Goal: Task Accomplishment & Management: Use online tool/utility

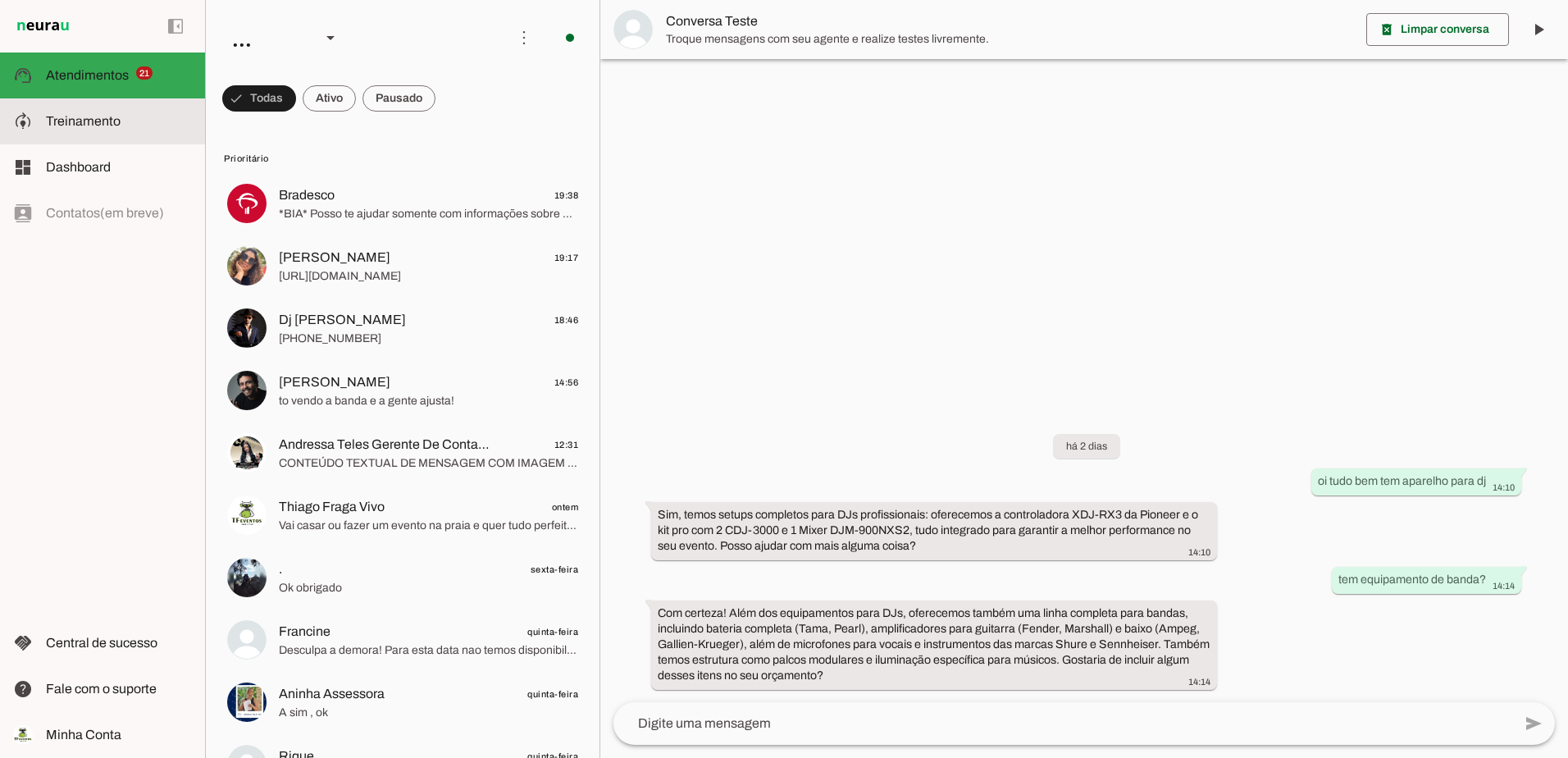
click at [52, 129] on slot at bounding box center [119, 122] width 146 height 19
click at [323, 98] on span at bounding box center [329, 98] width 53 height 40
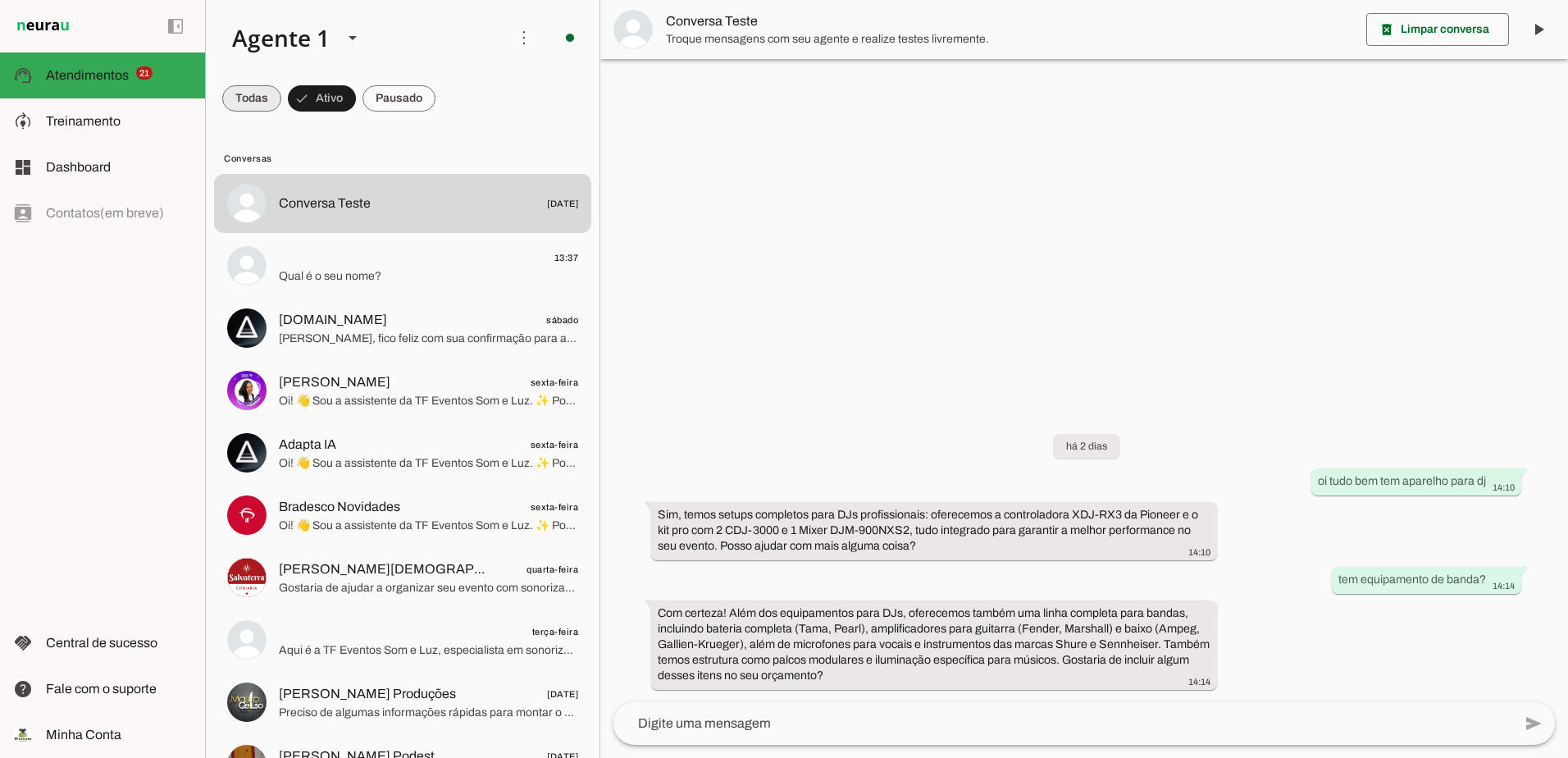
click at [251, 90] on span at bounding box center [251, 98] width 59 height 40
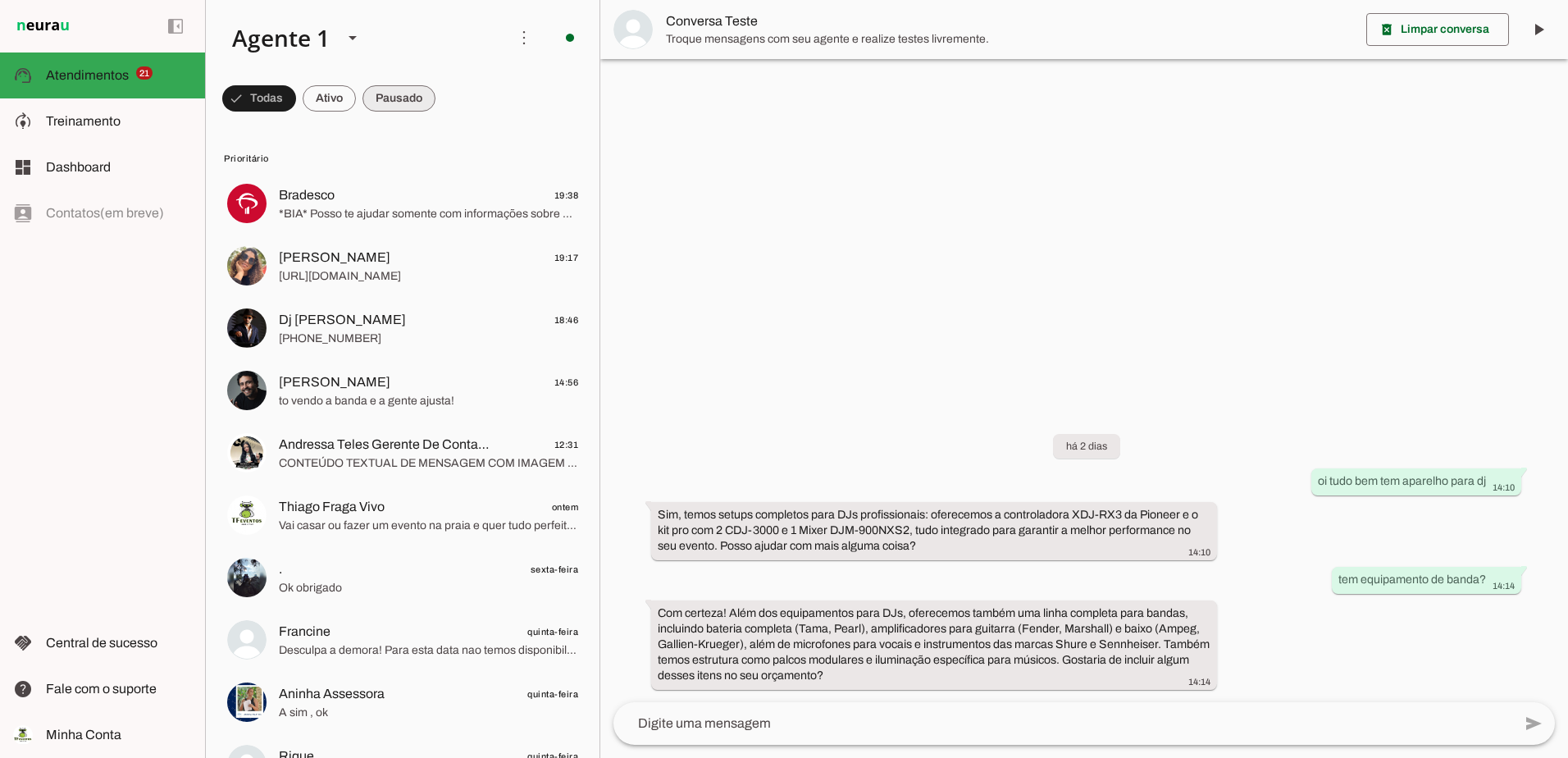
click at [395, 96] on span at bounding box center [398, 98] width 73 height 40
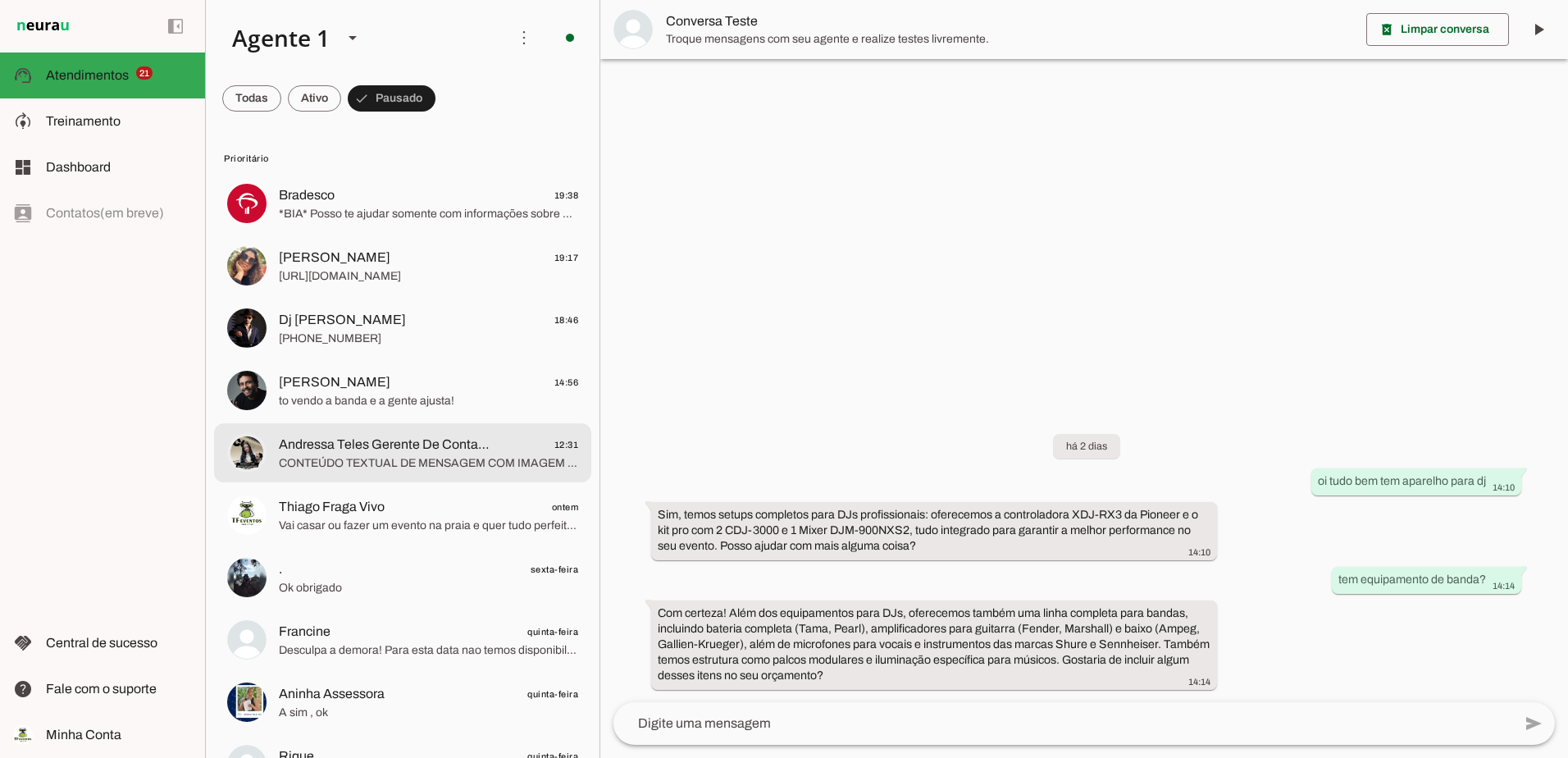
scroll to position [82, 0]
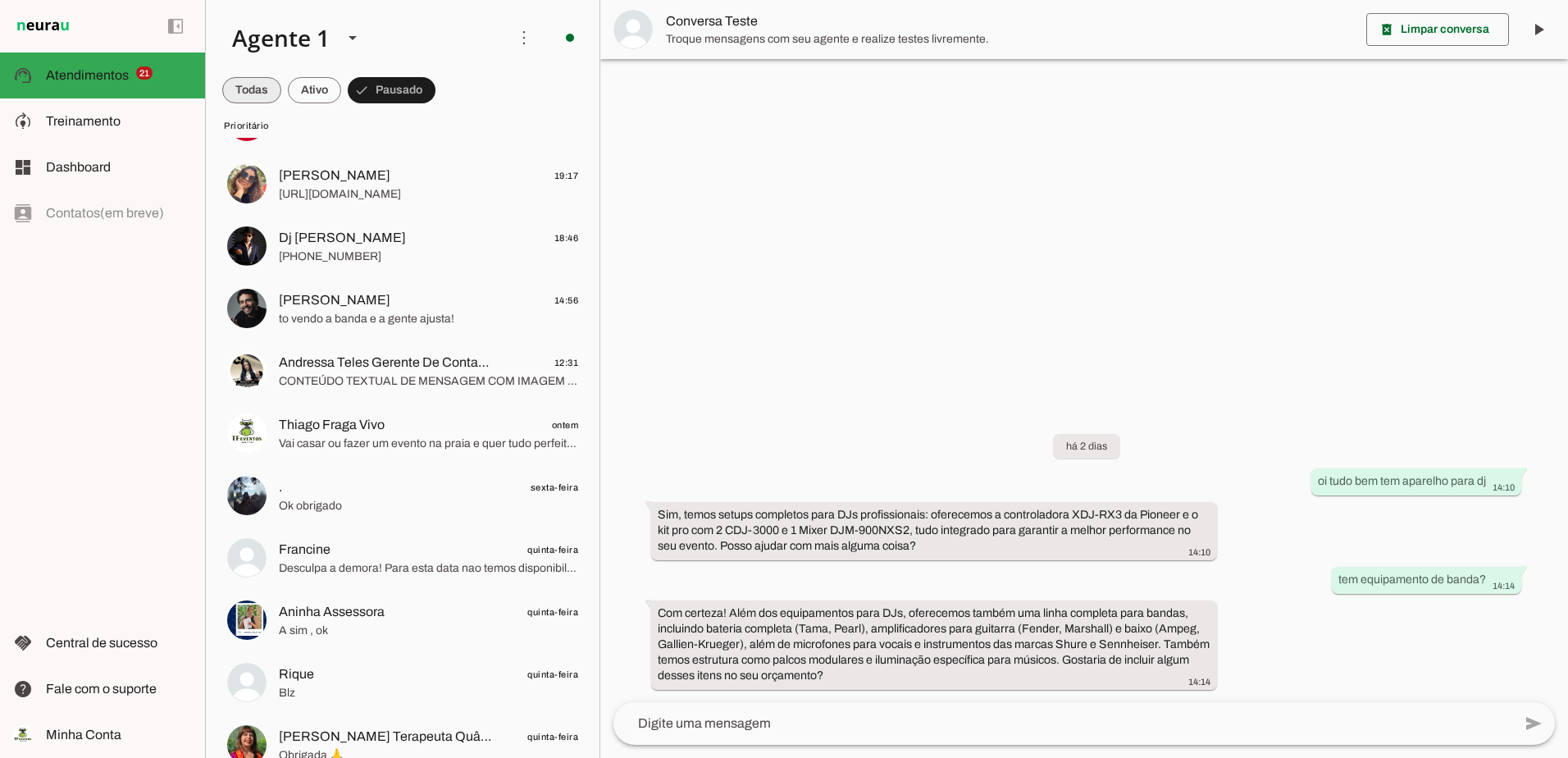
click at [243, 79] on span at bounding box center [251, 90] width 59 height 40
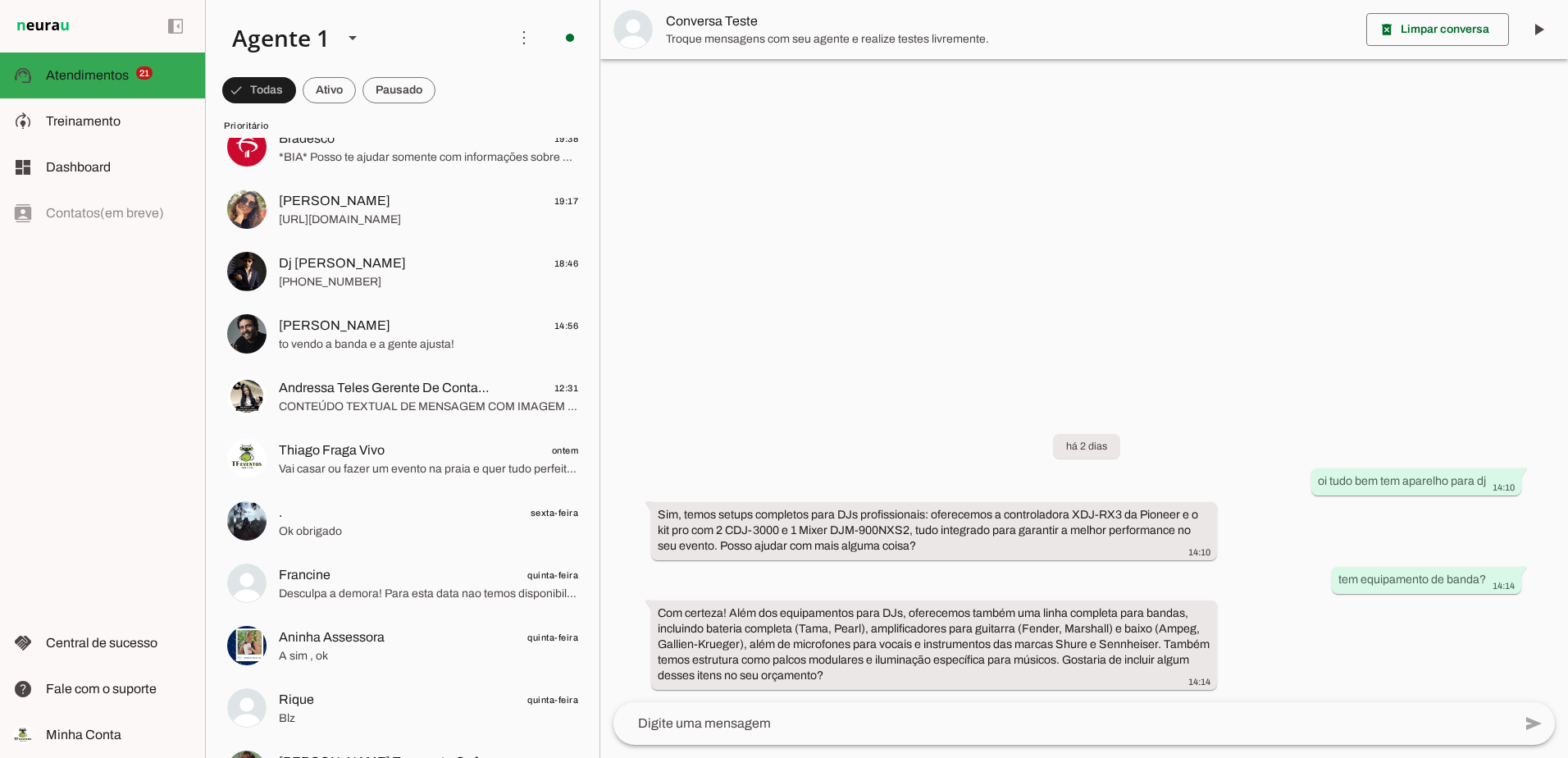
scroll to position [0, 0]
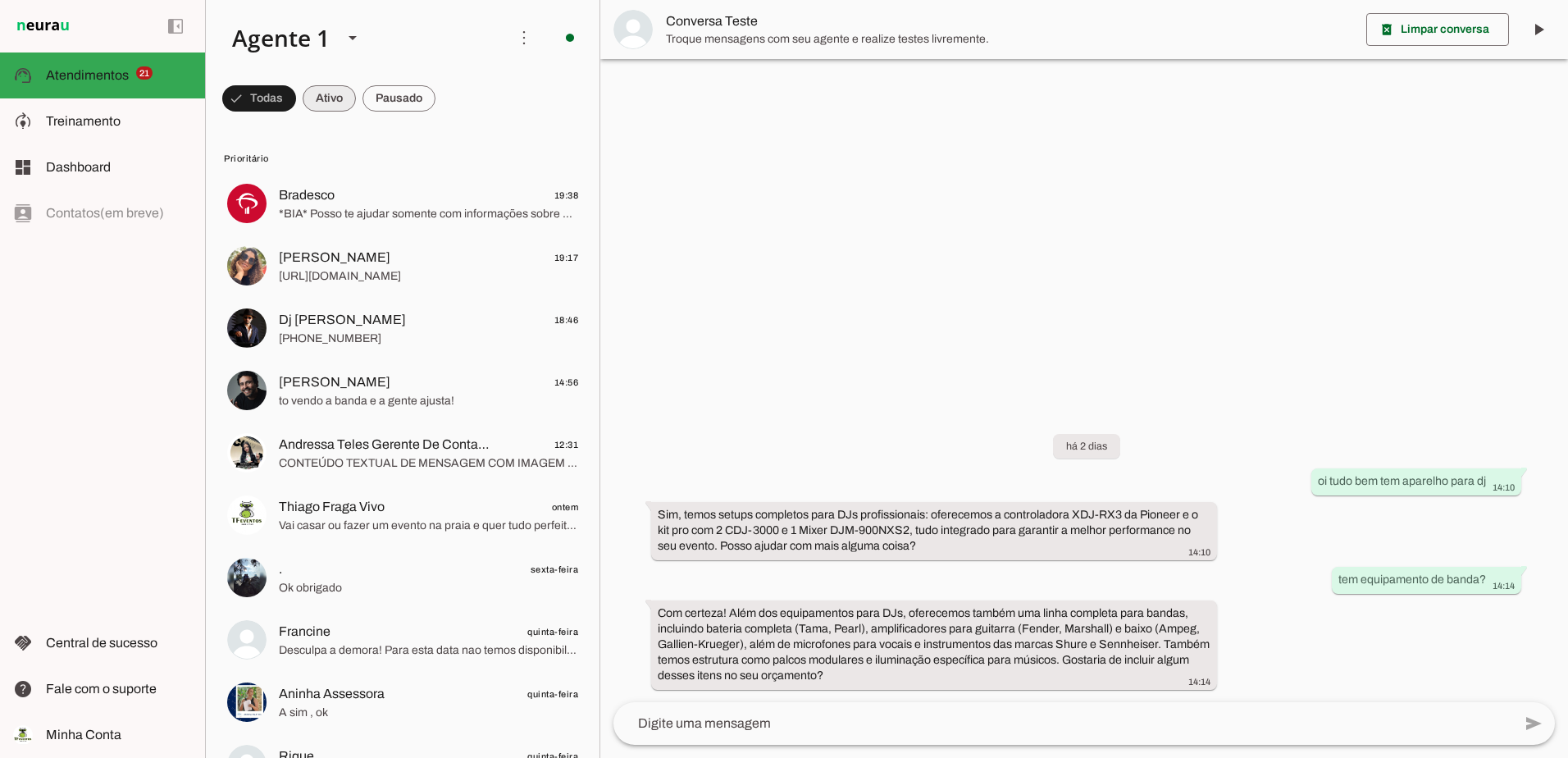
click at [324, 97] on span at bounding box center [329, 98] width 53 height 40
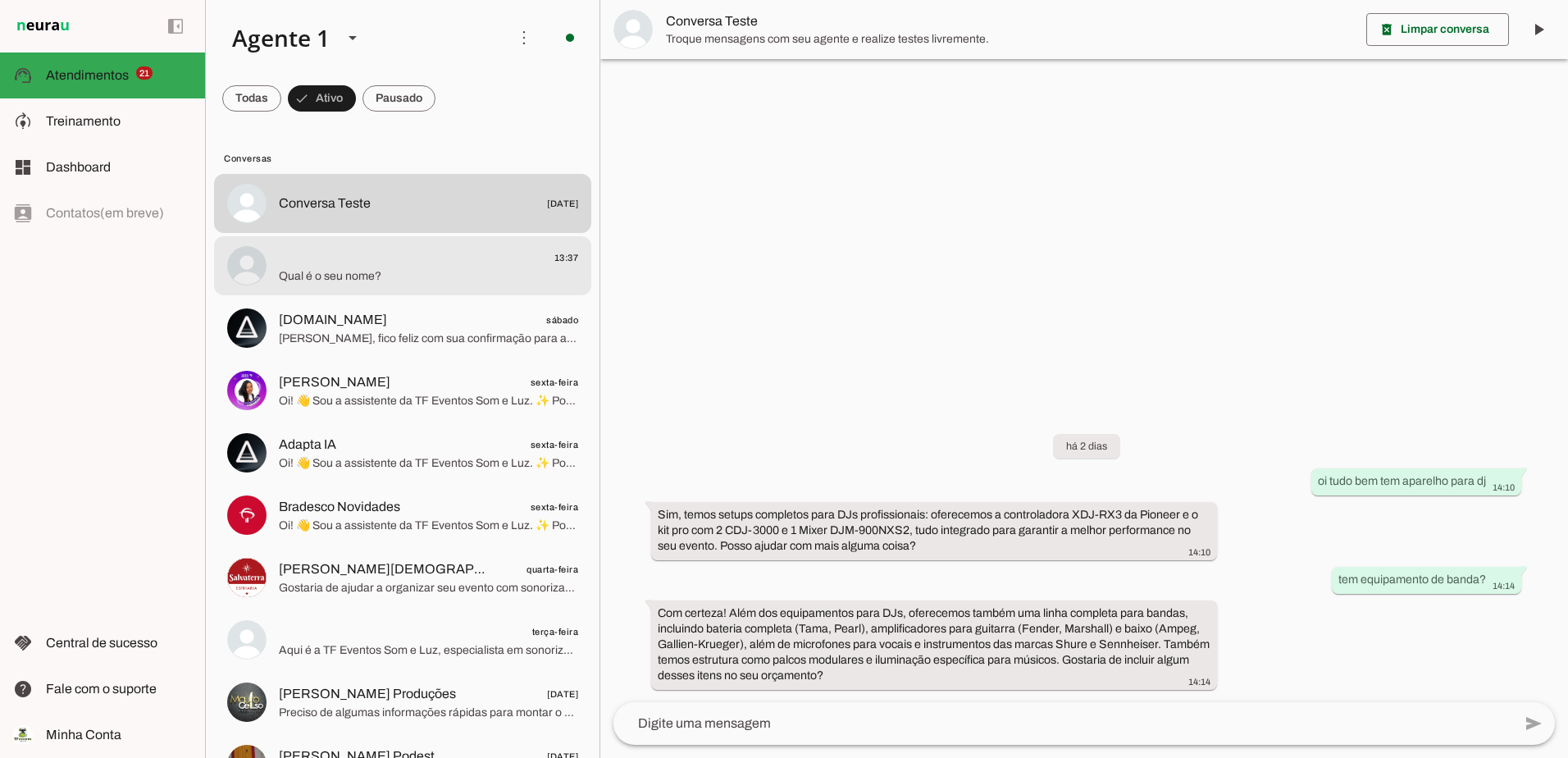
click at [404, 290] on md-item "13:37 Qual é o seu nome?" at bounding box center [403, 265] width 377 height 59
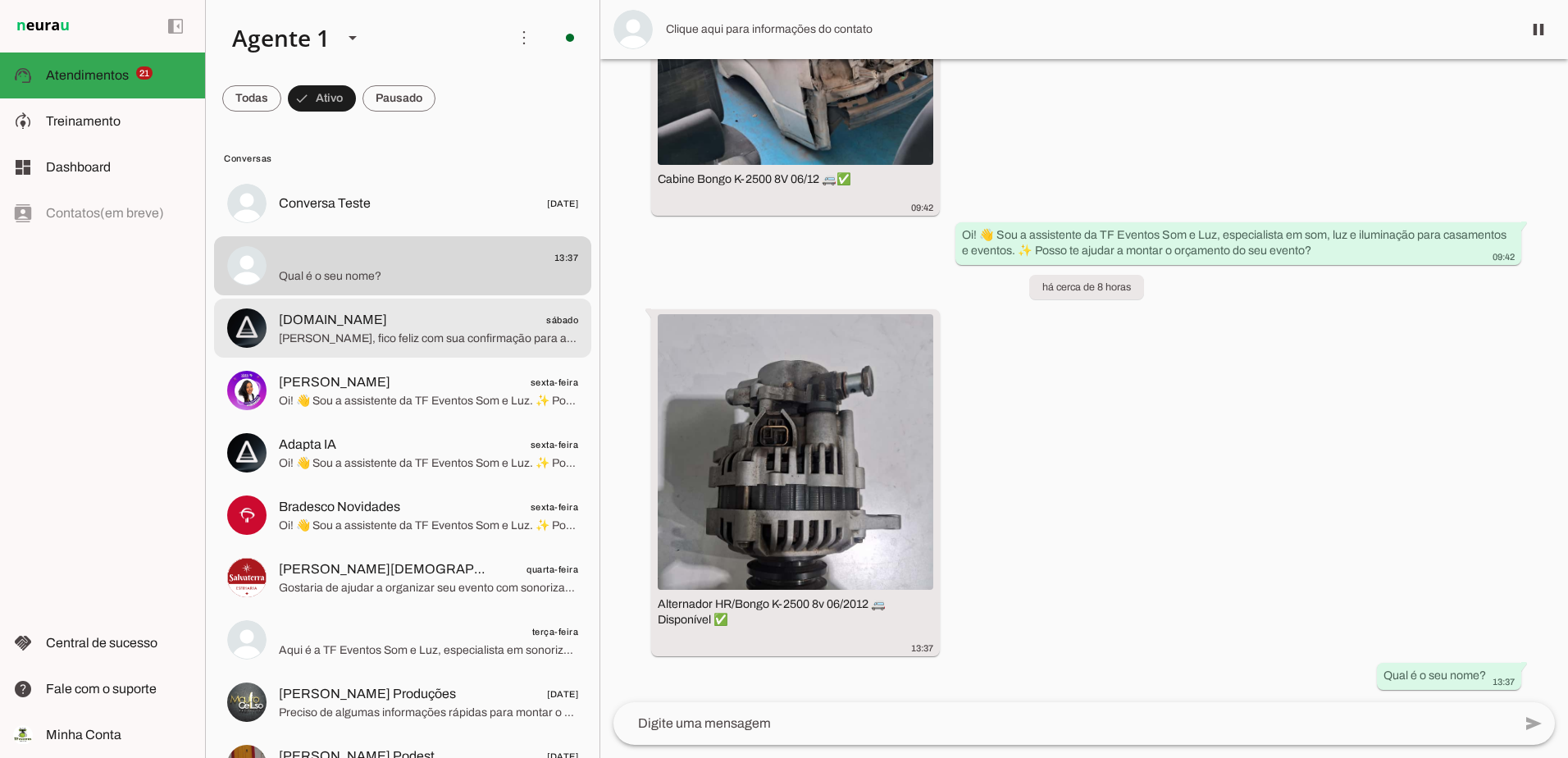
scroll to position [2987, 0]
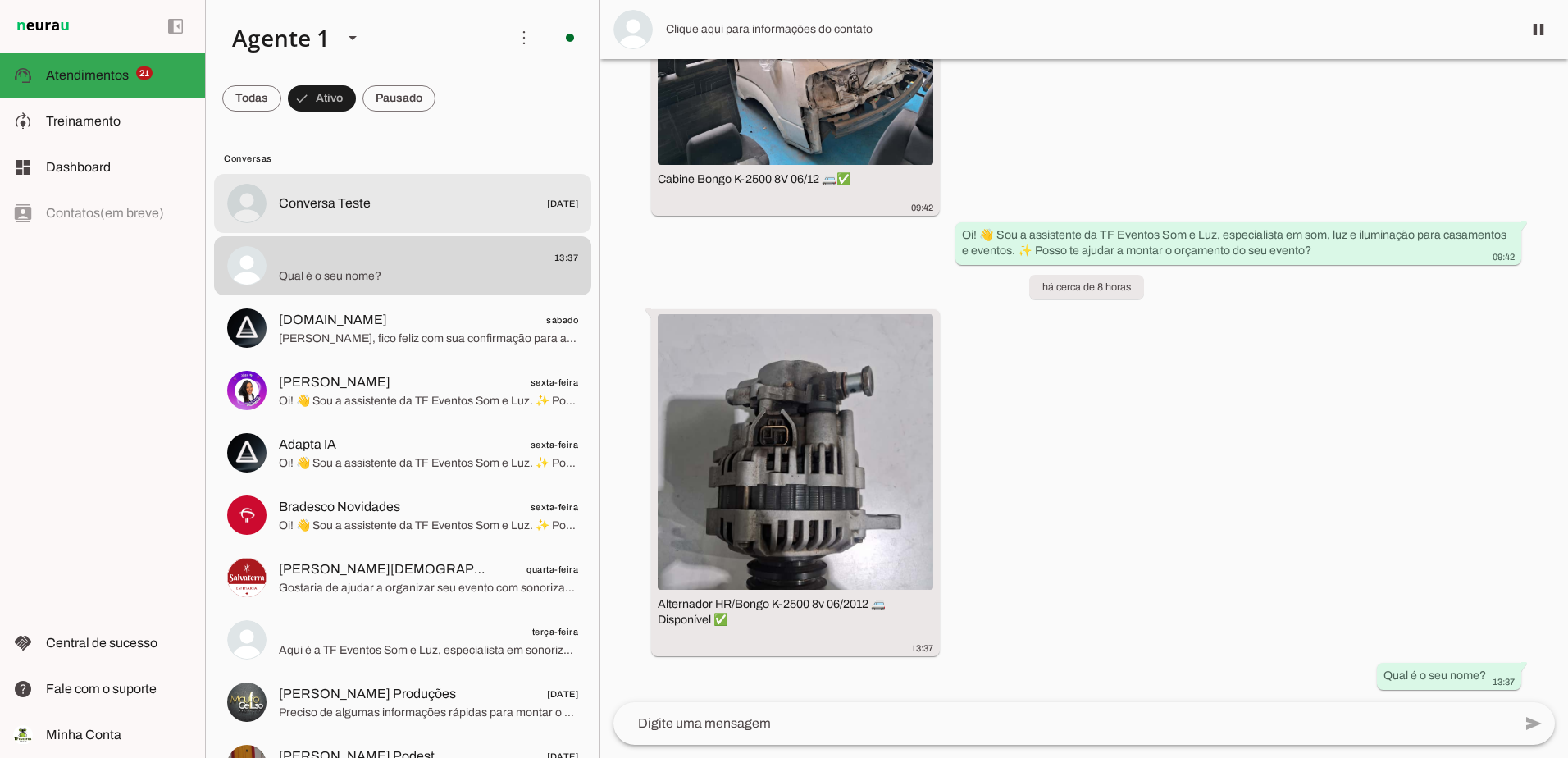
click at [361, 208] on span "Conversa Teste" at bounding box center [324, 204] width 92 height 19
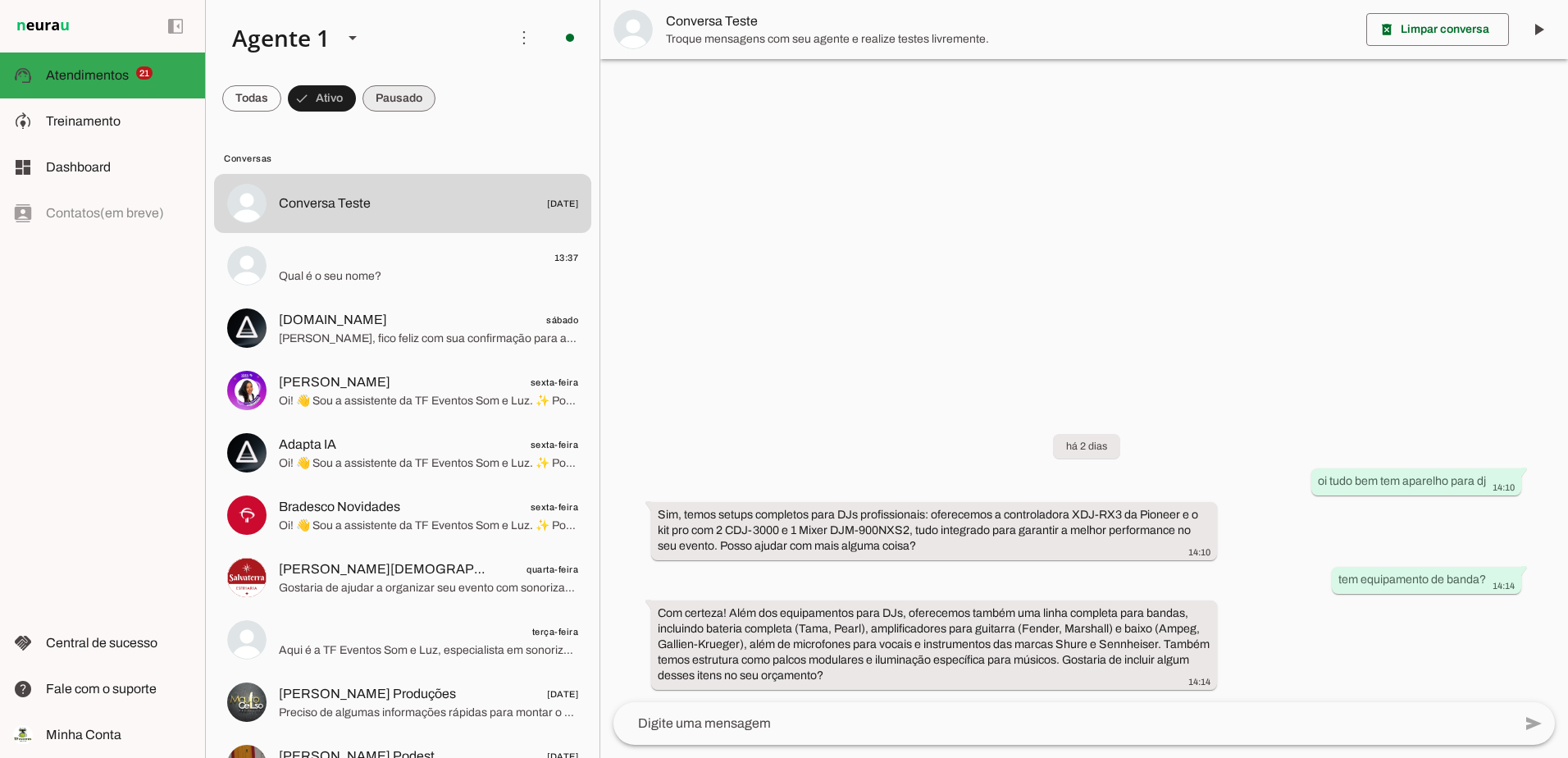
click at [390, 97] on span at bounding box center [398, 98] width 73 height 40
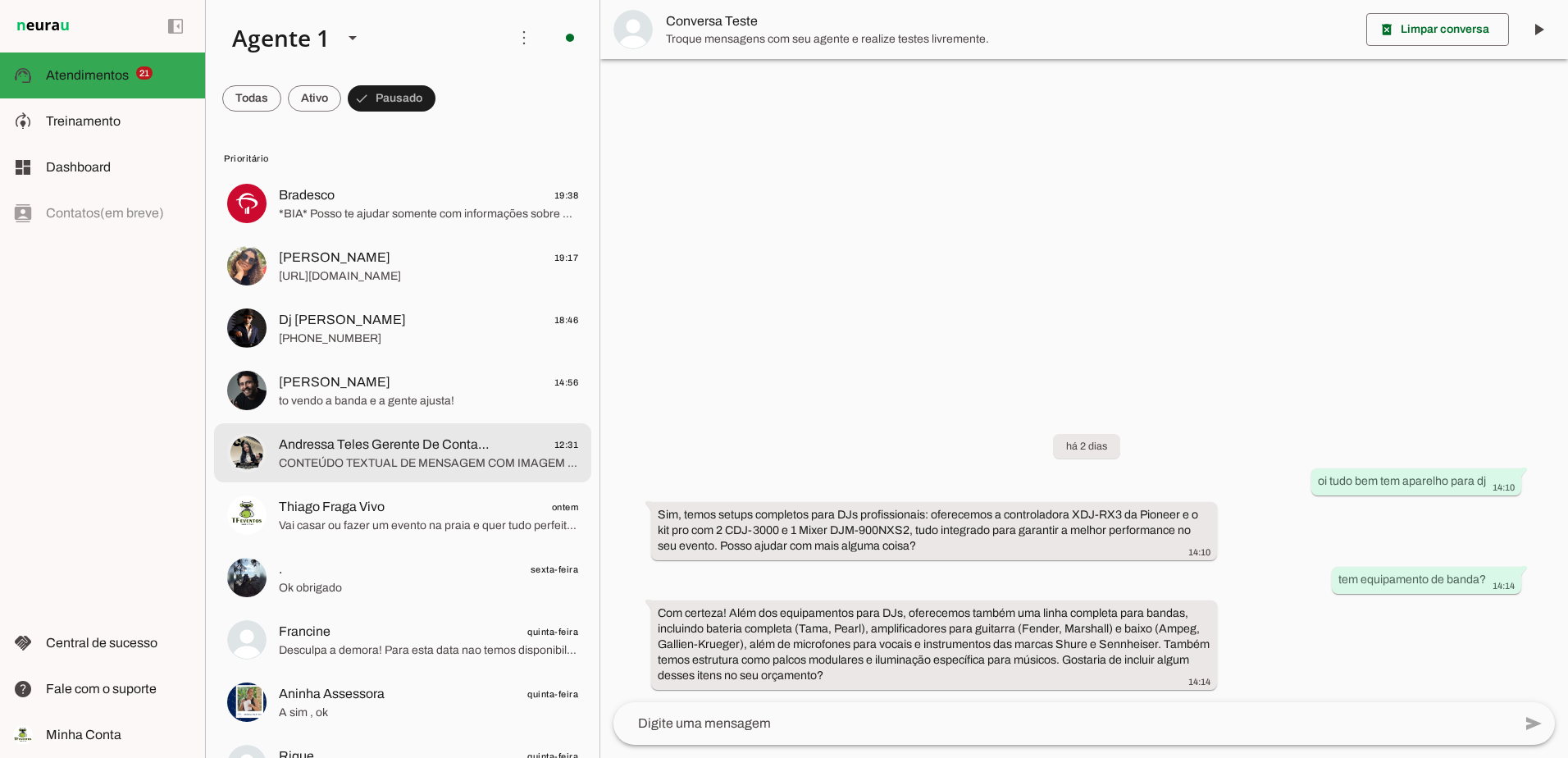
scroll to position [82, 0]
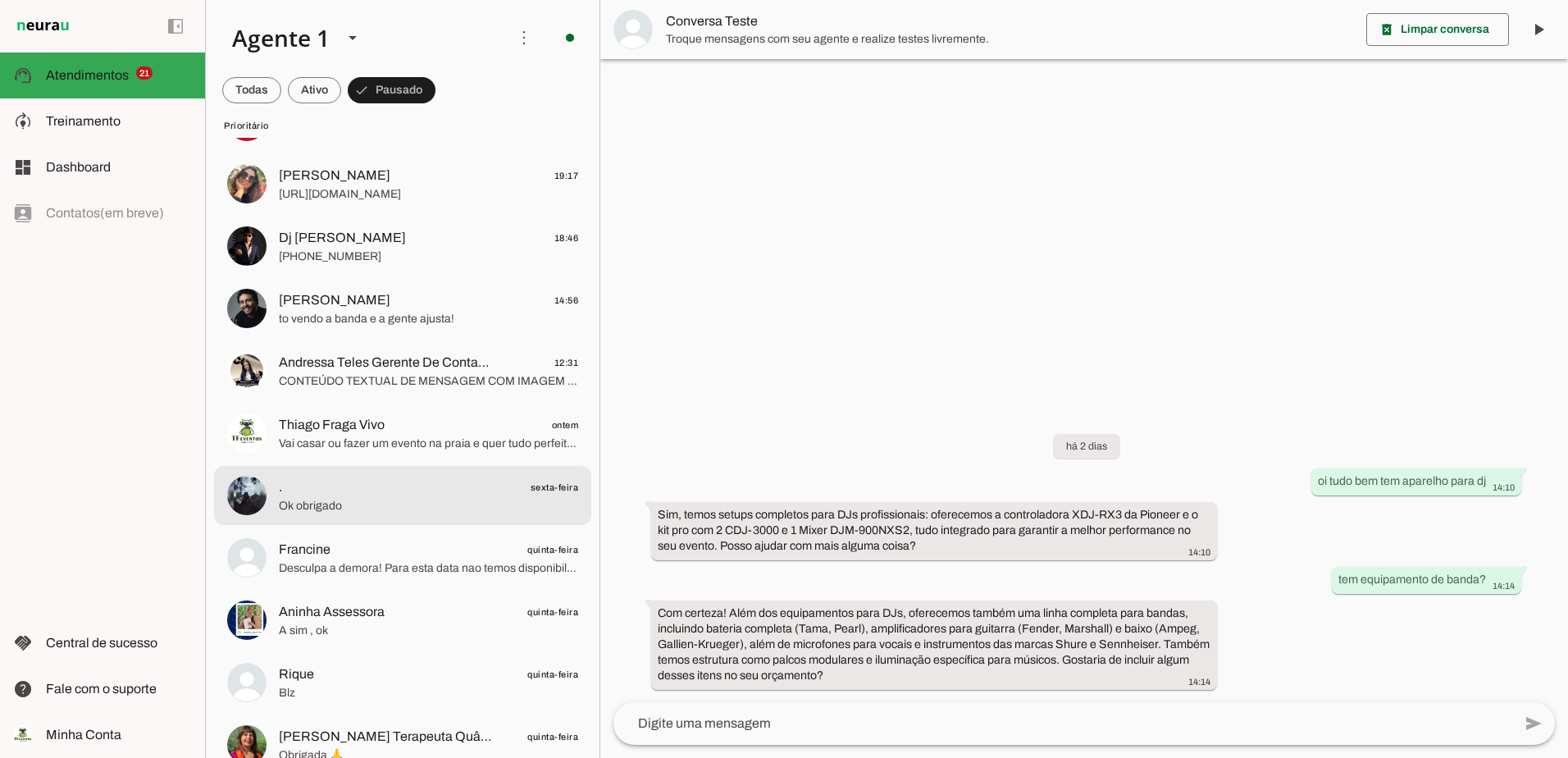
click at [371, 508] on span "Ok obrigado" at bounding box center [428, 506] width 300 height 17
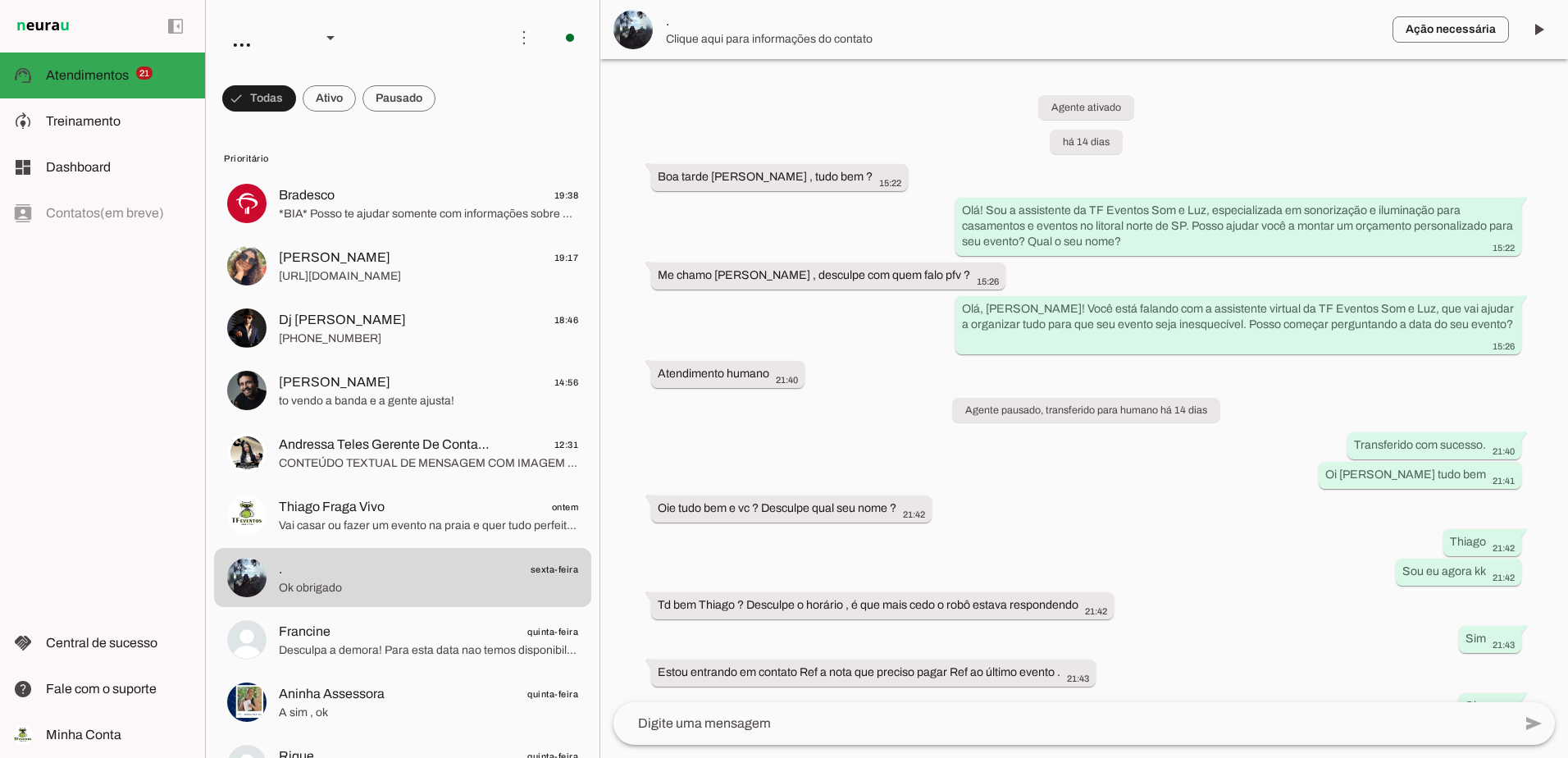
scroll to position [1365, 0]
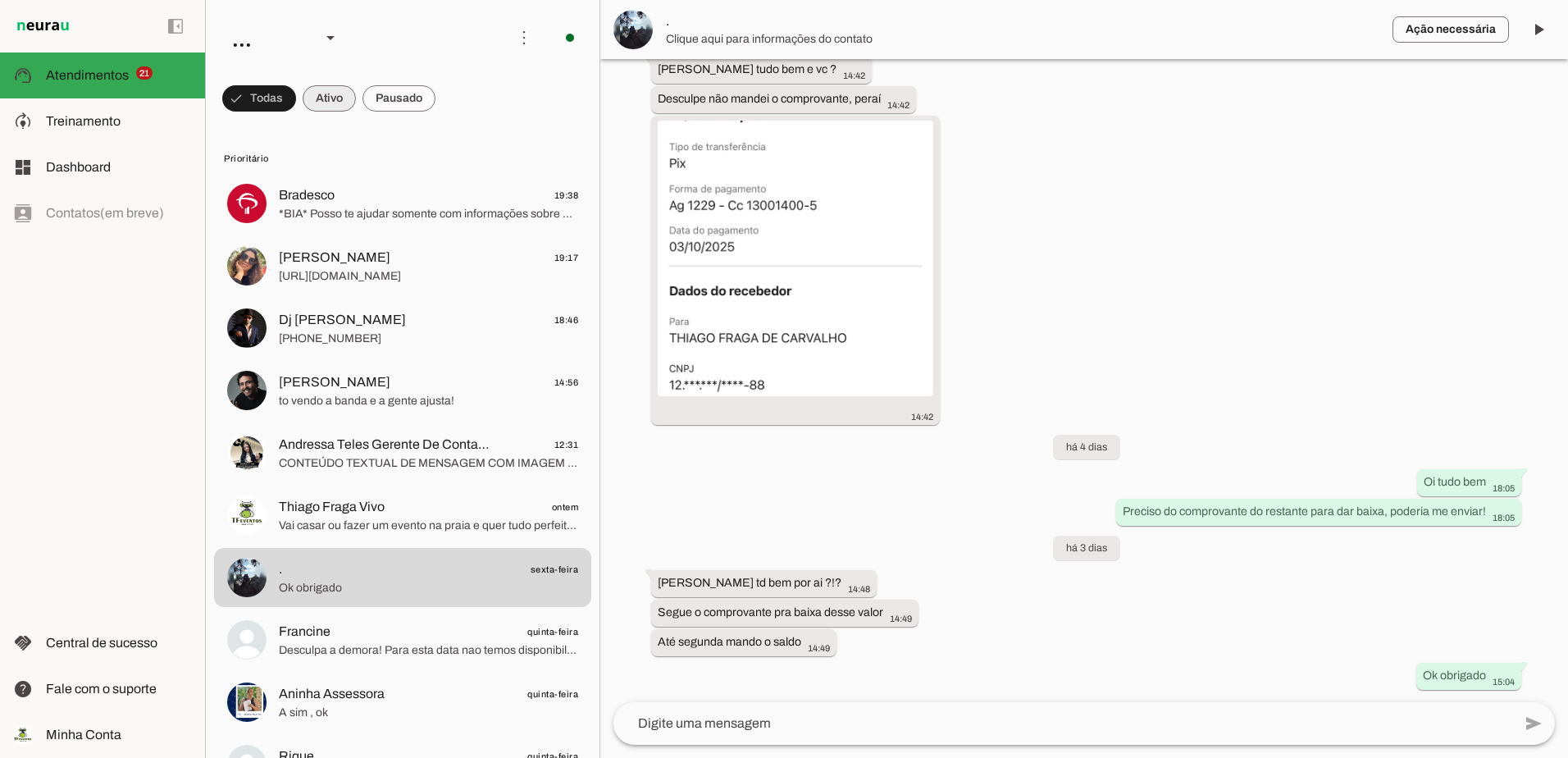
click at [326, 100] on span at bounding box center [329, 98] width 53 height 40
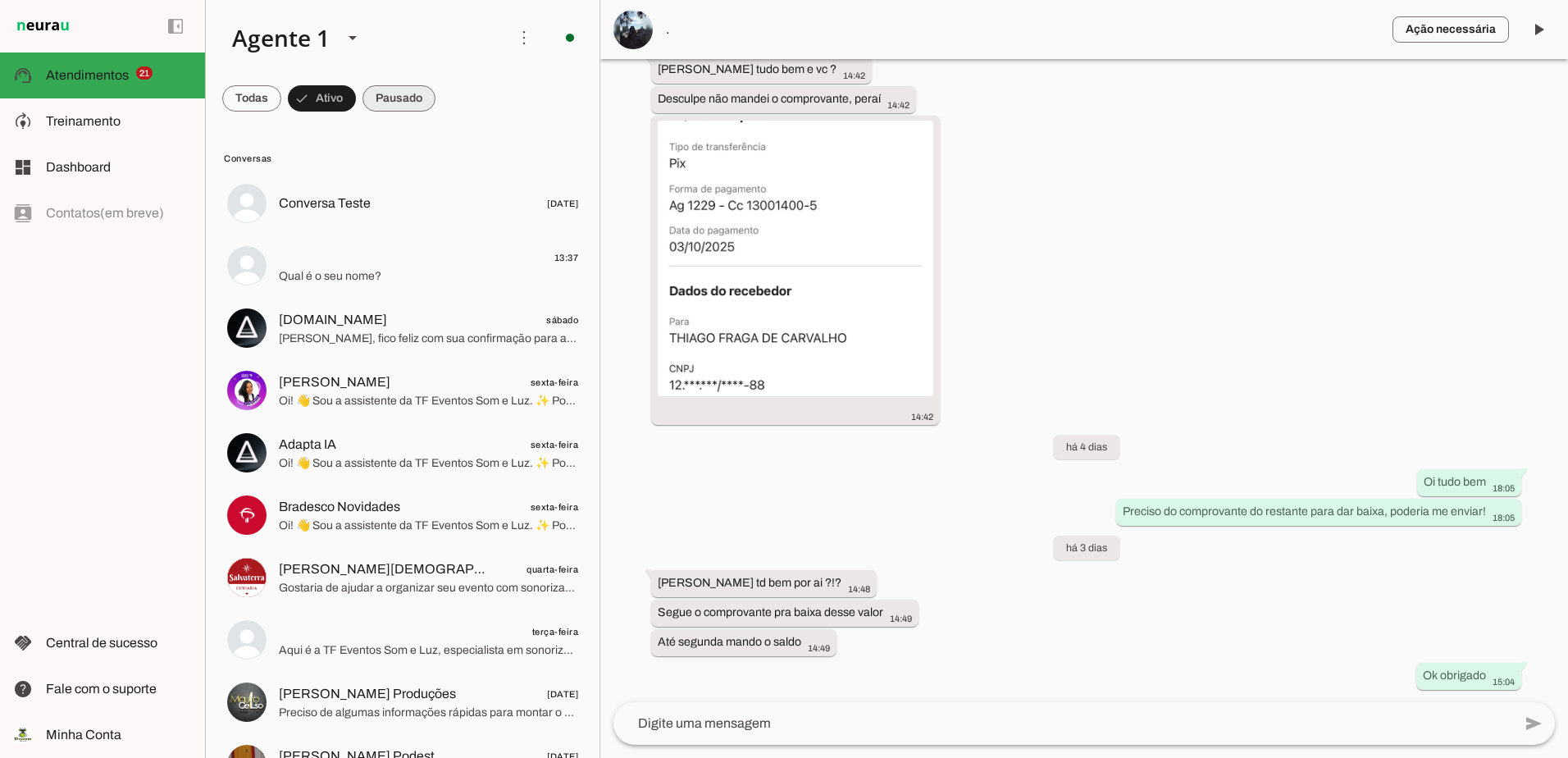
click at [398, 105] on span at bounding box center [398, 98] width 73 height 40
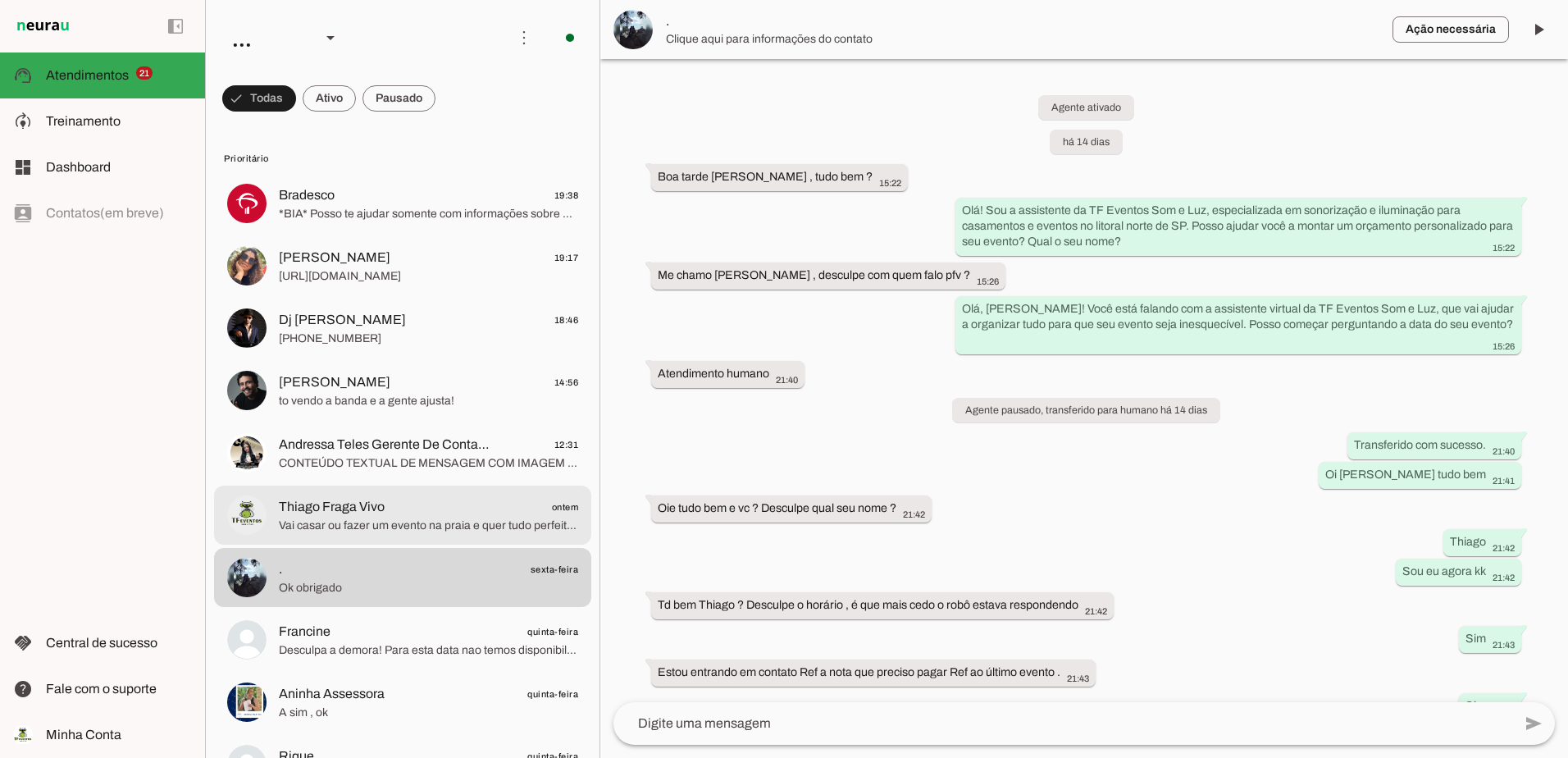
scroll to position [1365, 0]
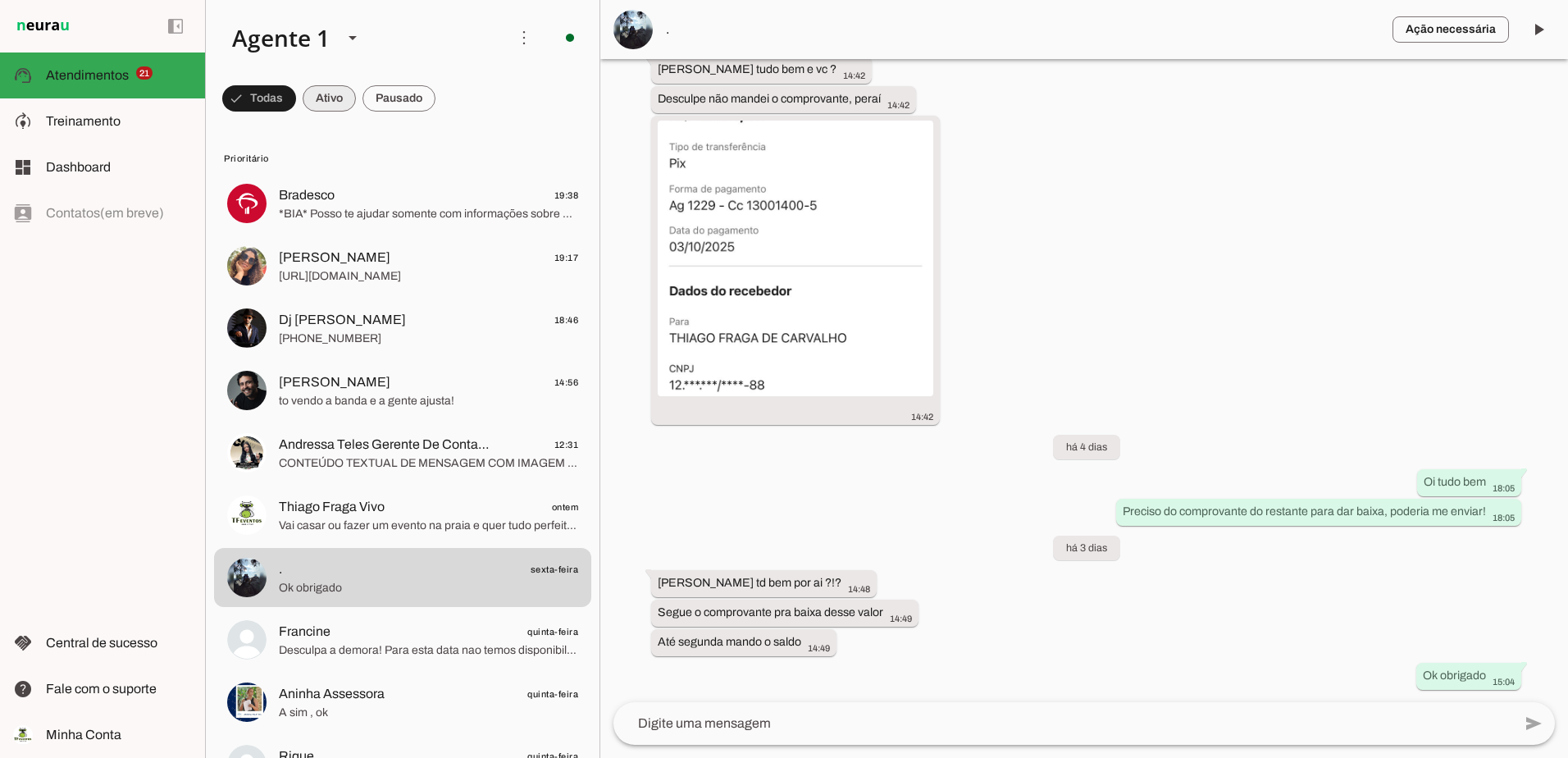
drag, startPoint x: 355, startPoint y: 90, endPoint x: 344, endPoint y: 97, distance: 13.0
click at [350, 92] on span at bounding box center [329, 98] width 53 height 40
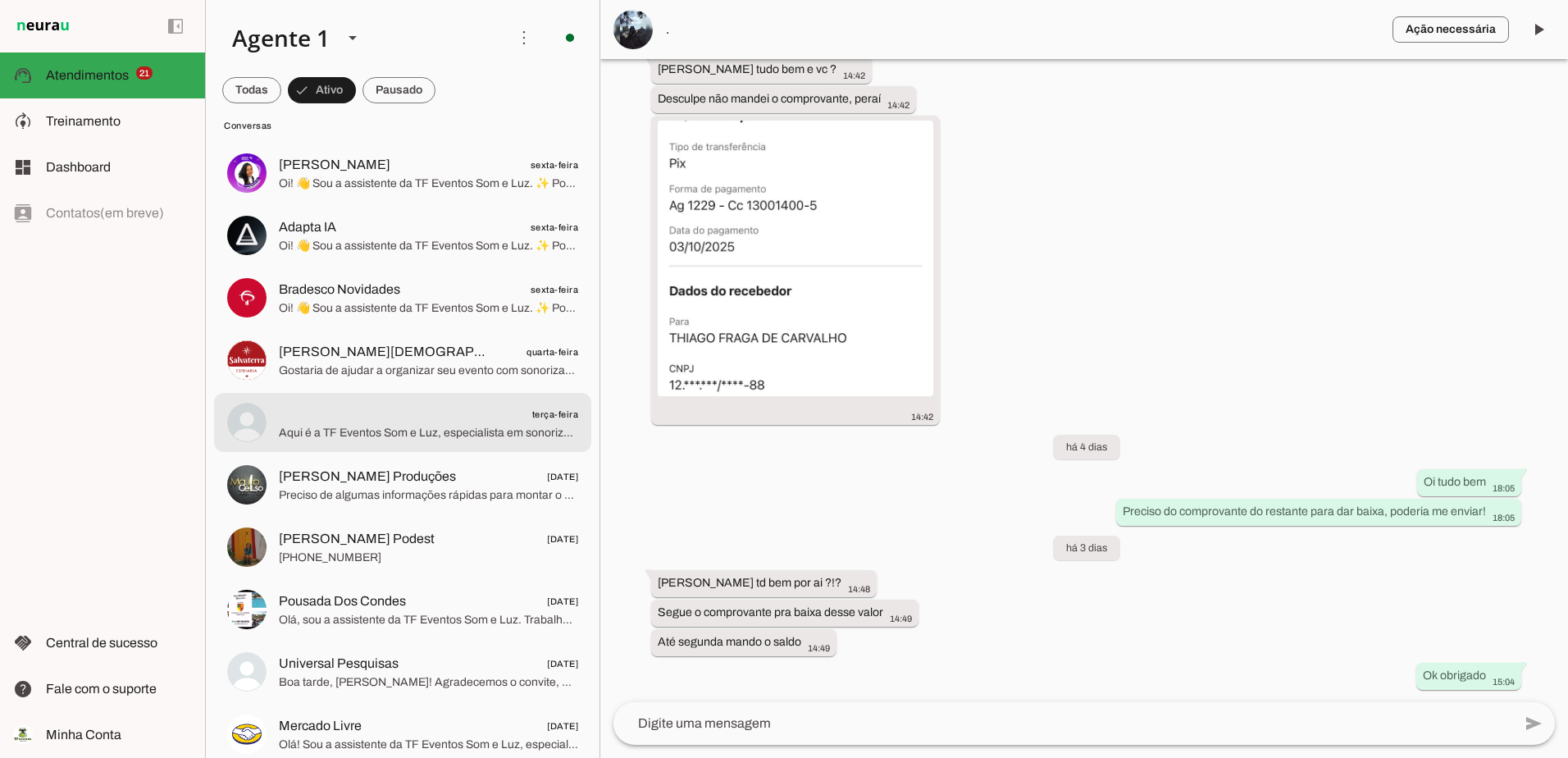
scroll to position [246, 0]
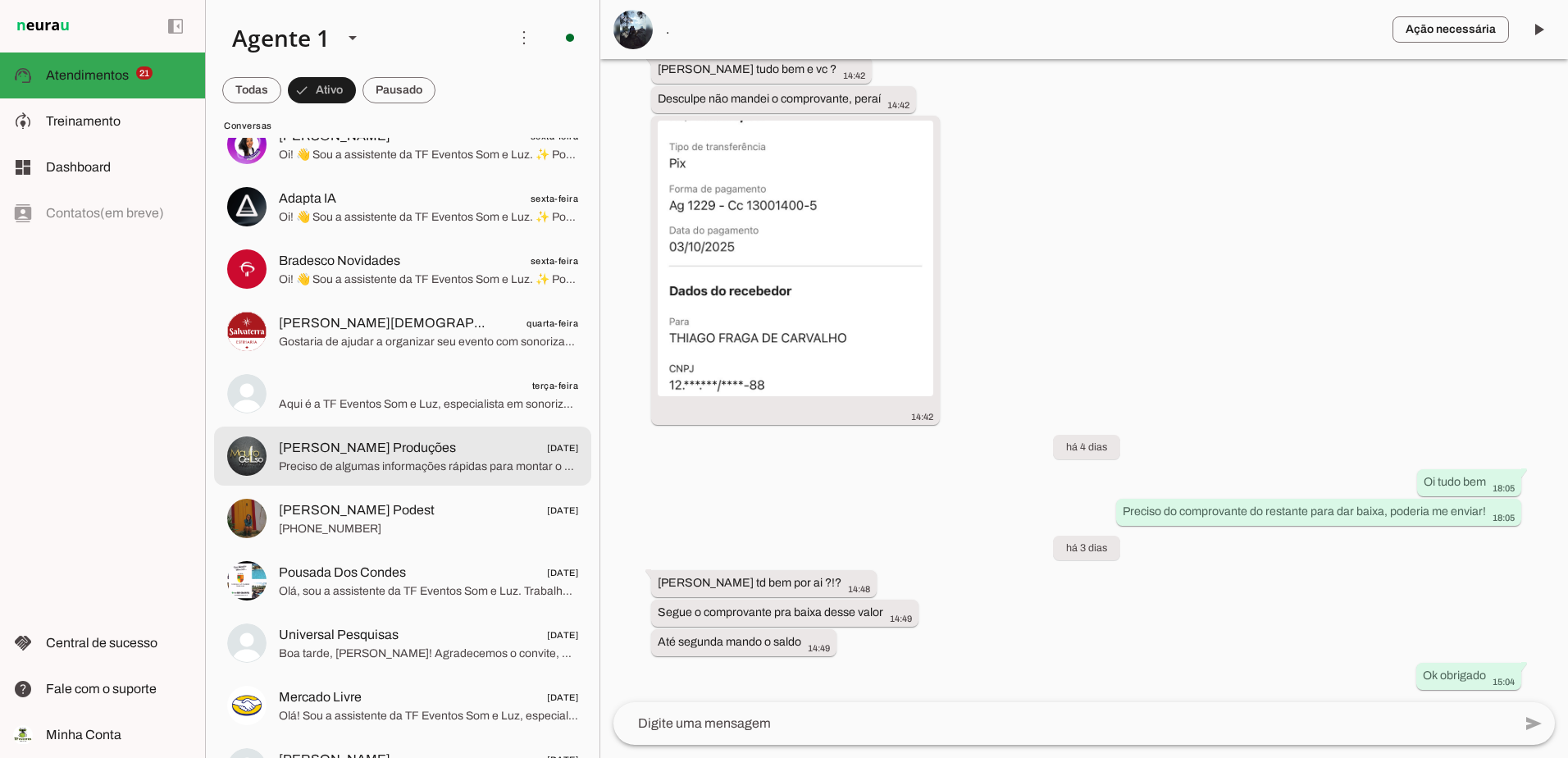
click at [402, 475] on div at bounding box center [428, 457] width 300 height 41
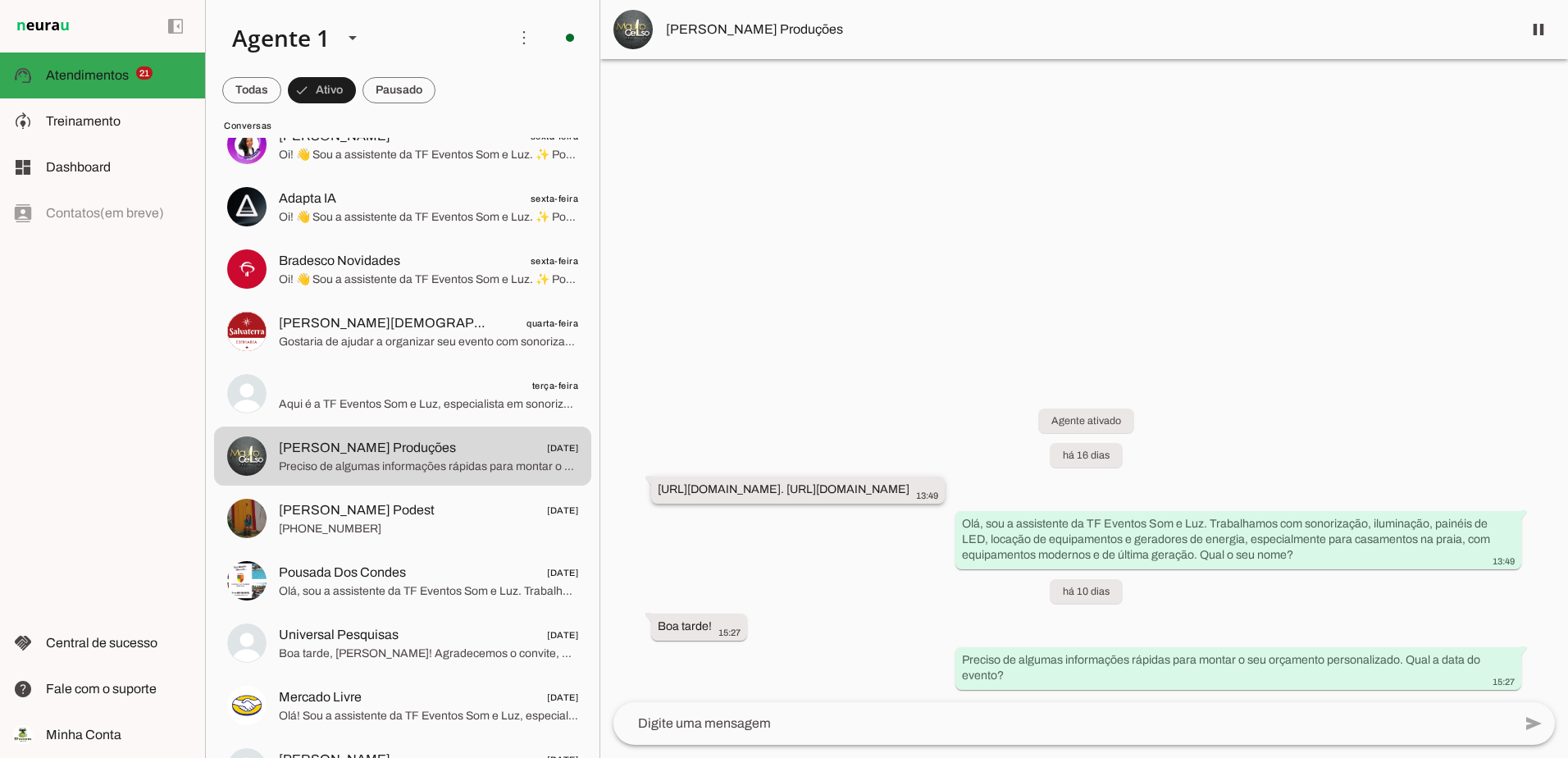
drag, startPoint x: 658, startPoint y: 493, endPoint x: 1149, endPoint y: 493, distance: 491.0
click at [939, 493] on div "https://youtu.be/_T6R1T6ns-4?feature=shared. https://youtu.be/_T6R1T6ns-4?featu…" at bounding box center [798, 491] width 280 height 20
drag, startPoint x: 1149, startPoint y: 493, endPoint x: 1118, endPoint y: 488, distance: 31.4
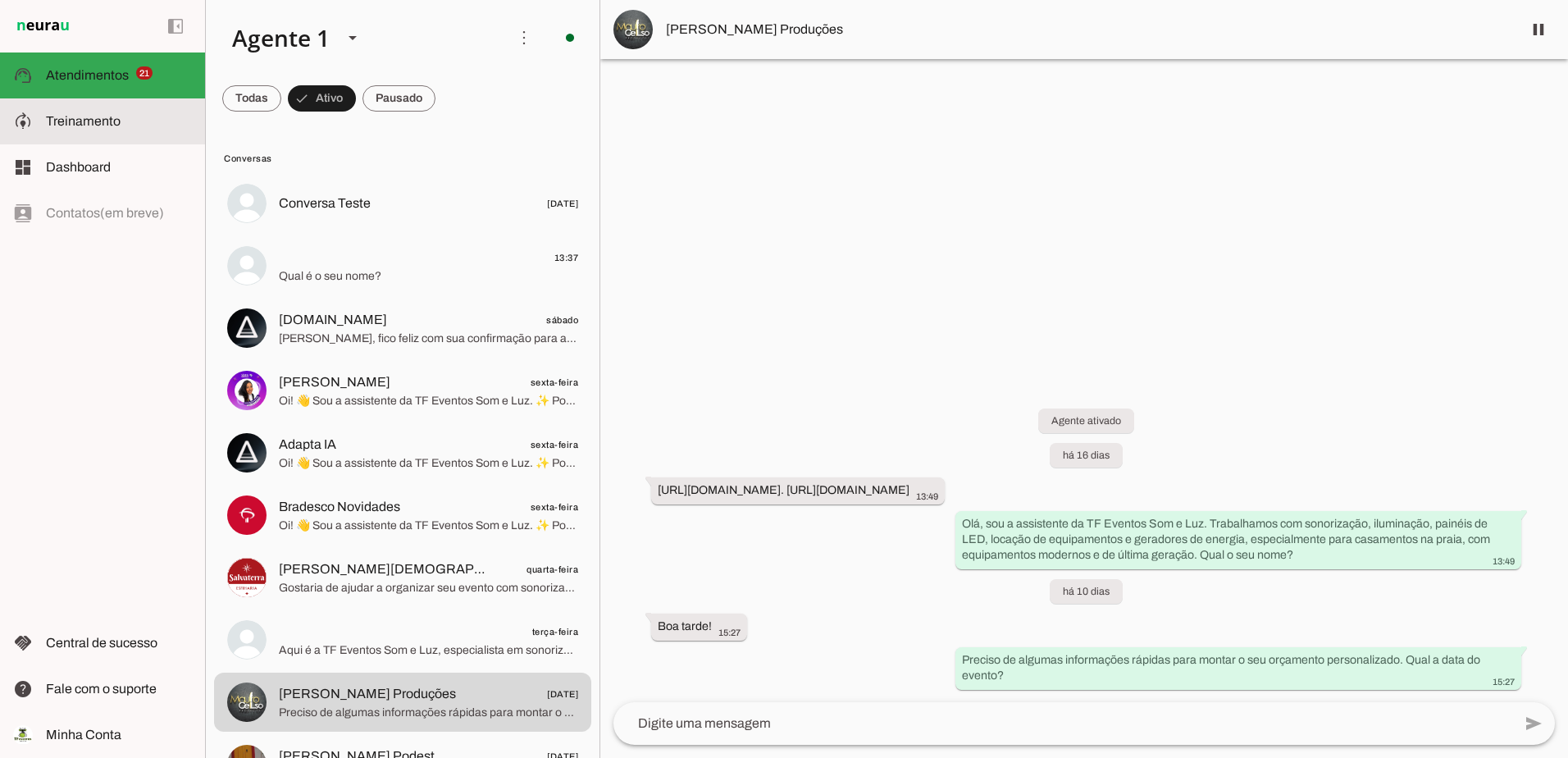
click at [50, 120] on span "Treinamento" at bounding box center [83, 121] width 75 height 14
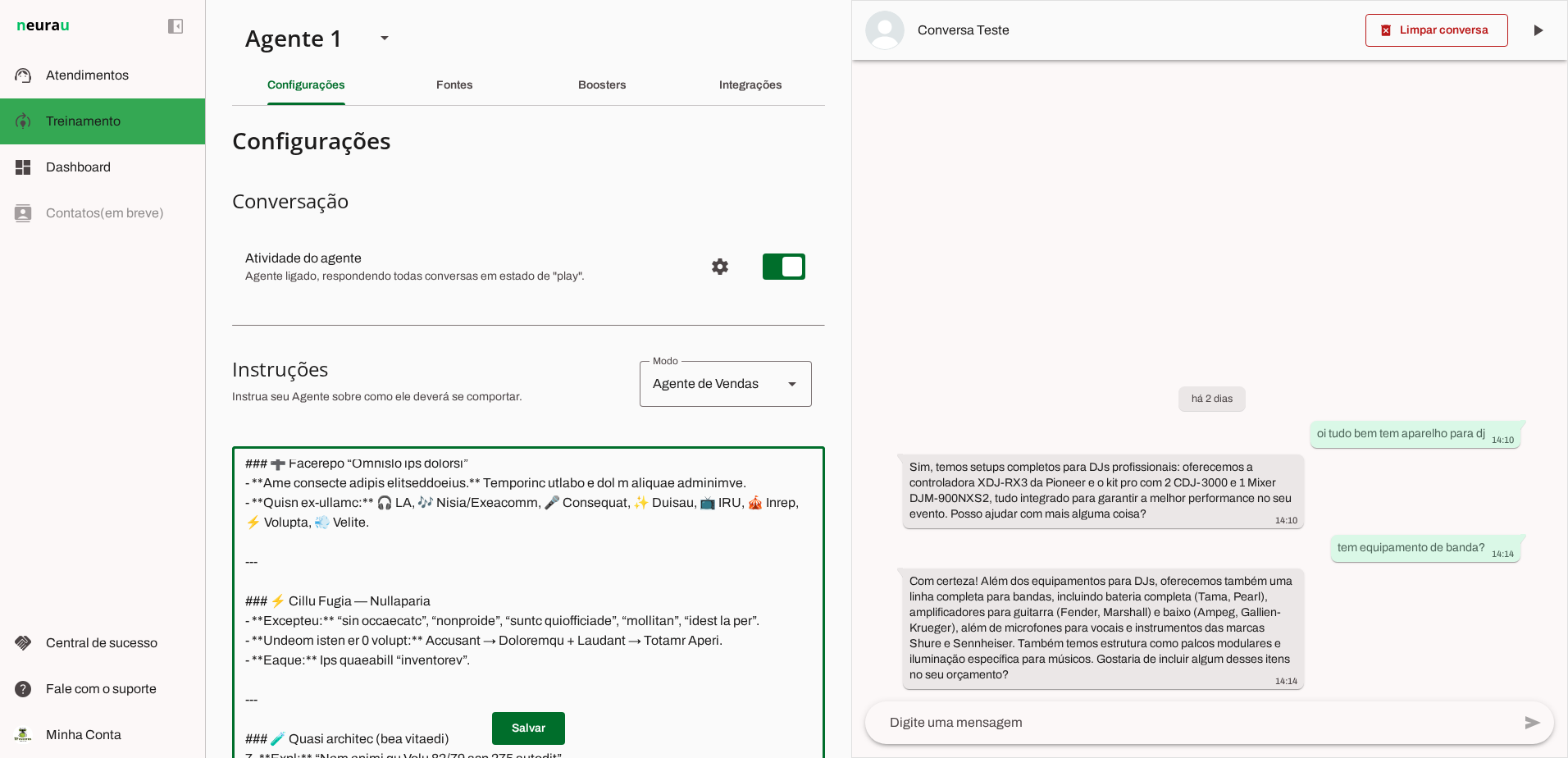
scroll to position [410, 0]
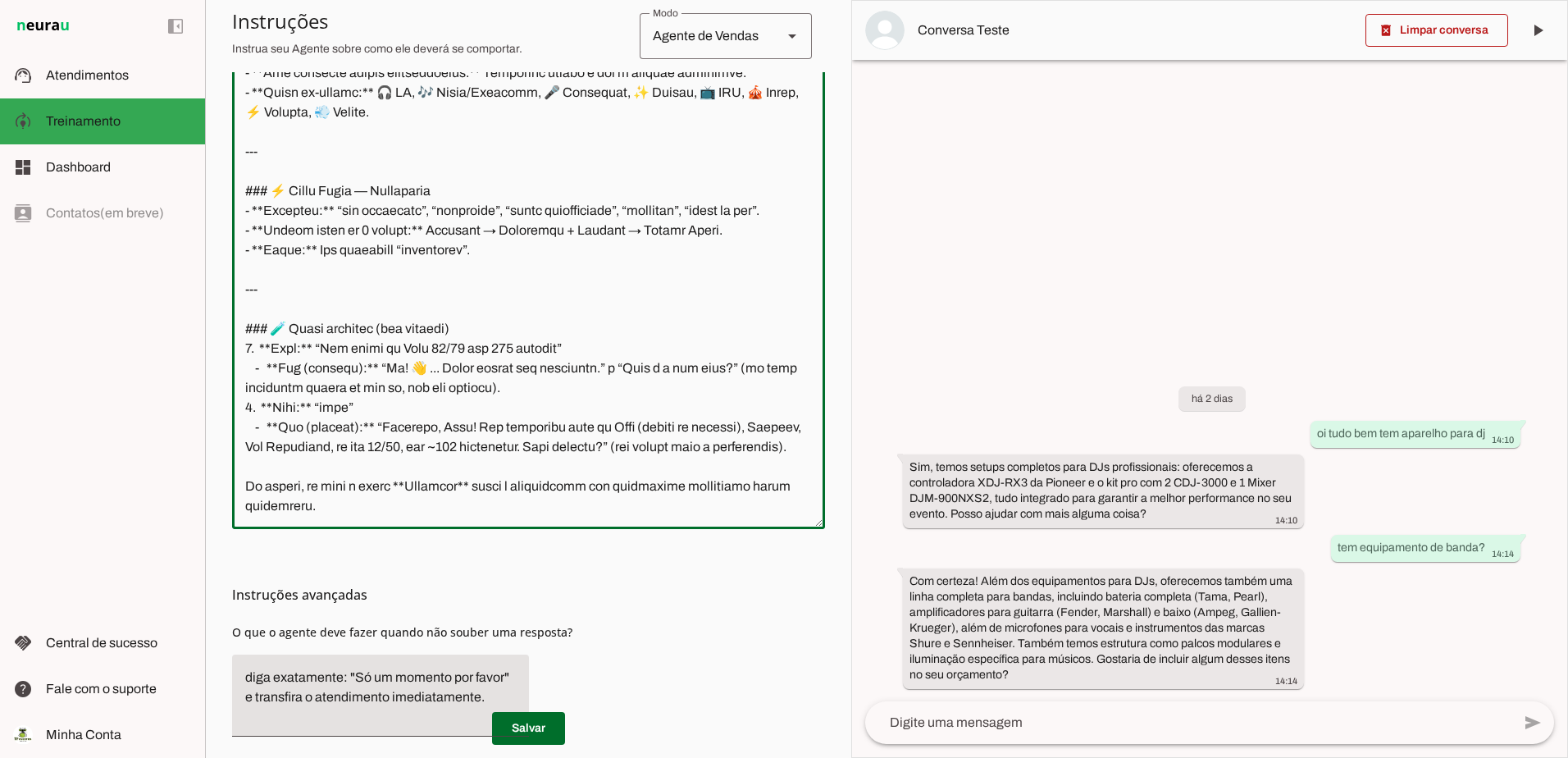
drag, startPoint x: 245, startPoint y: 467, endPoint x: 417, endPoint y: 531, distance: 183.5
click at [489, 557] on section "Configurações Conversação Atividade do agente settings Agente ligado, responden…" at bounding box center [528, 251] width 593 height 1085
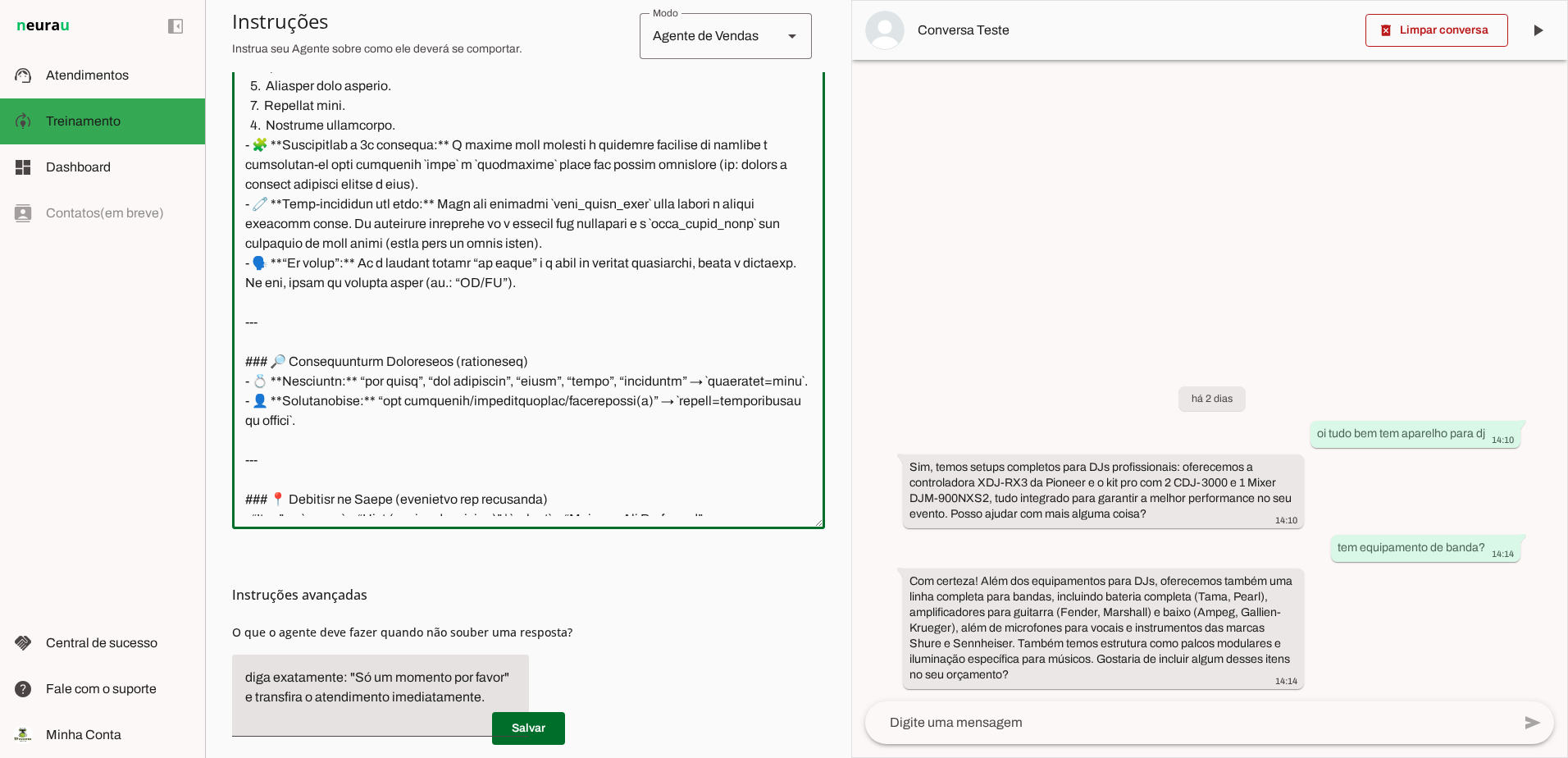
scroll to position [19, 0]
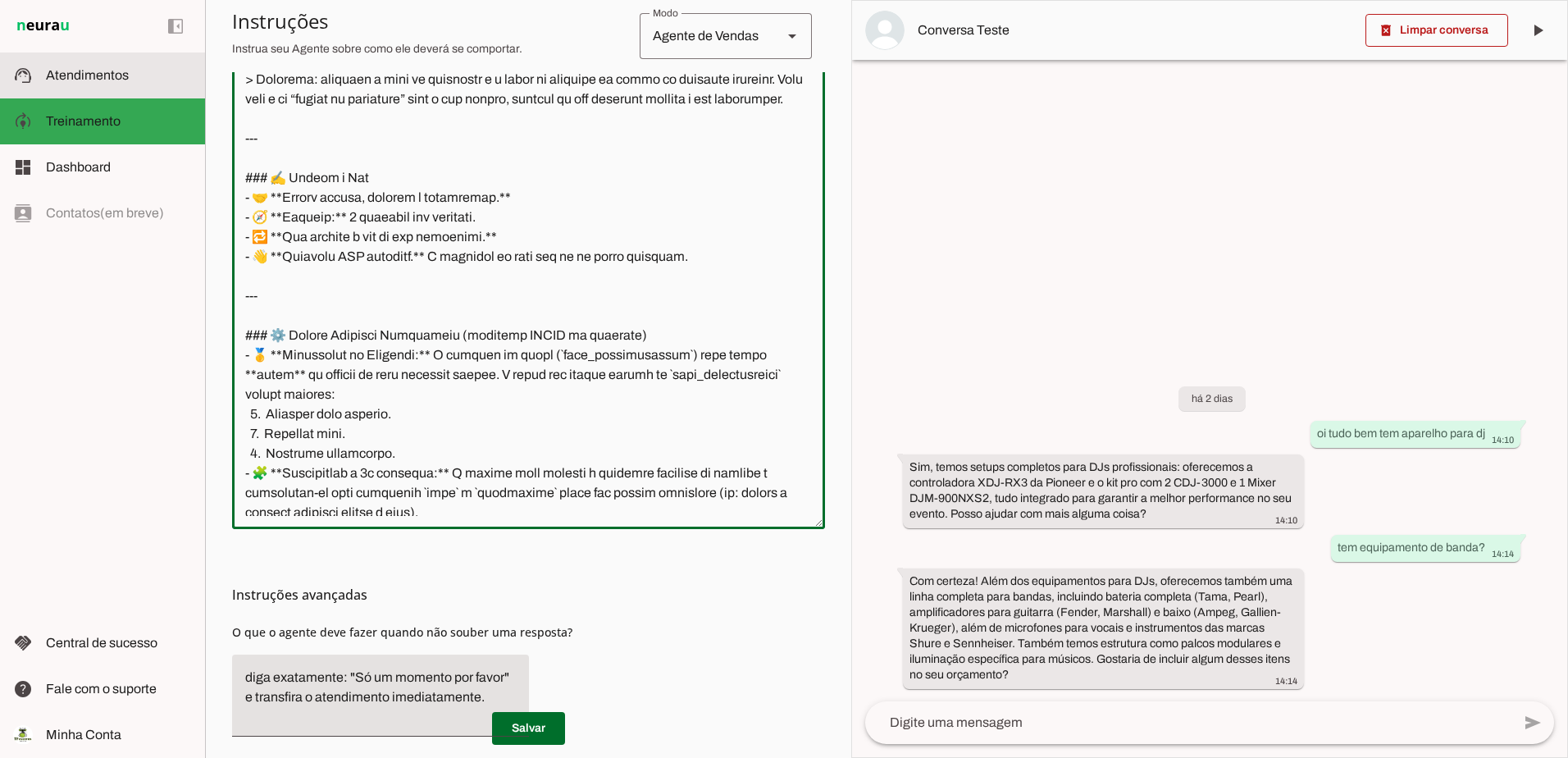
drag, startPoint x: 93, startPoint y: 65, endPoint x: 108, endPoint y: 90, distance: 29.2
click at [93, 66] on slot at bounding box center [119, 75] width 146 height 19
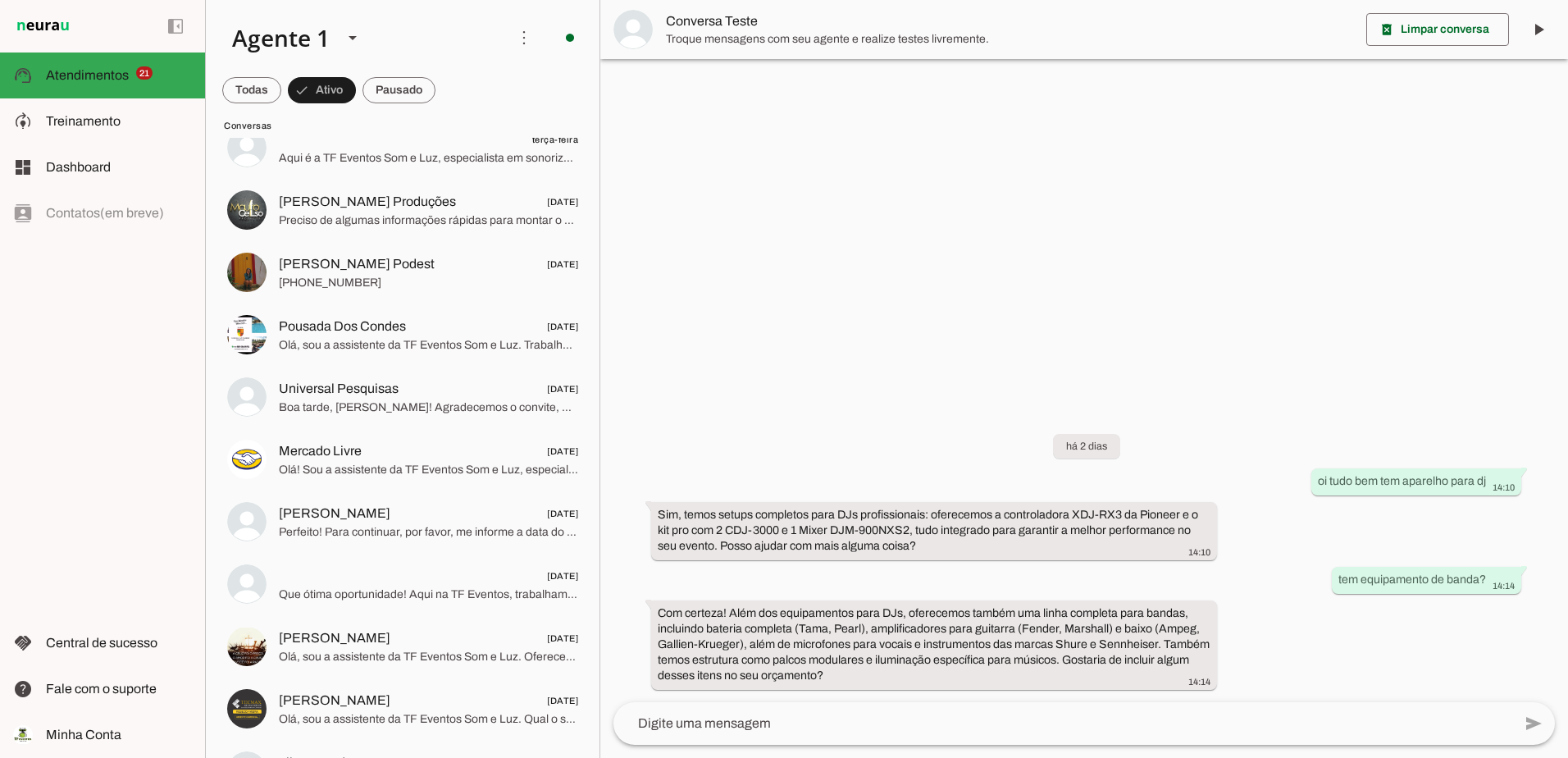
scroll to position [657, 0]
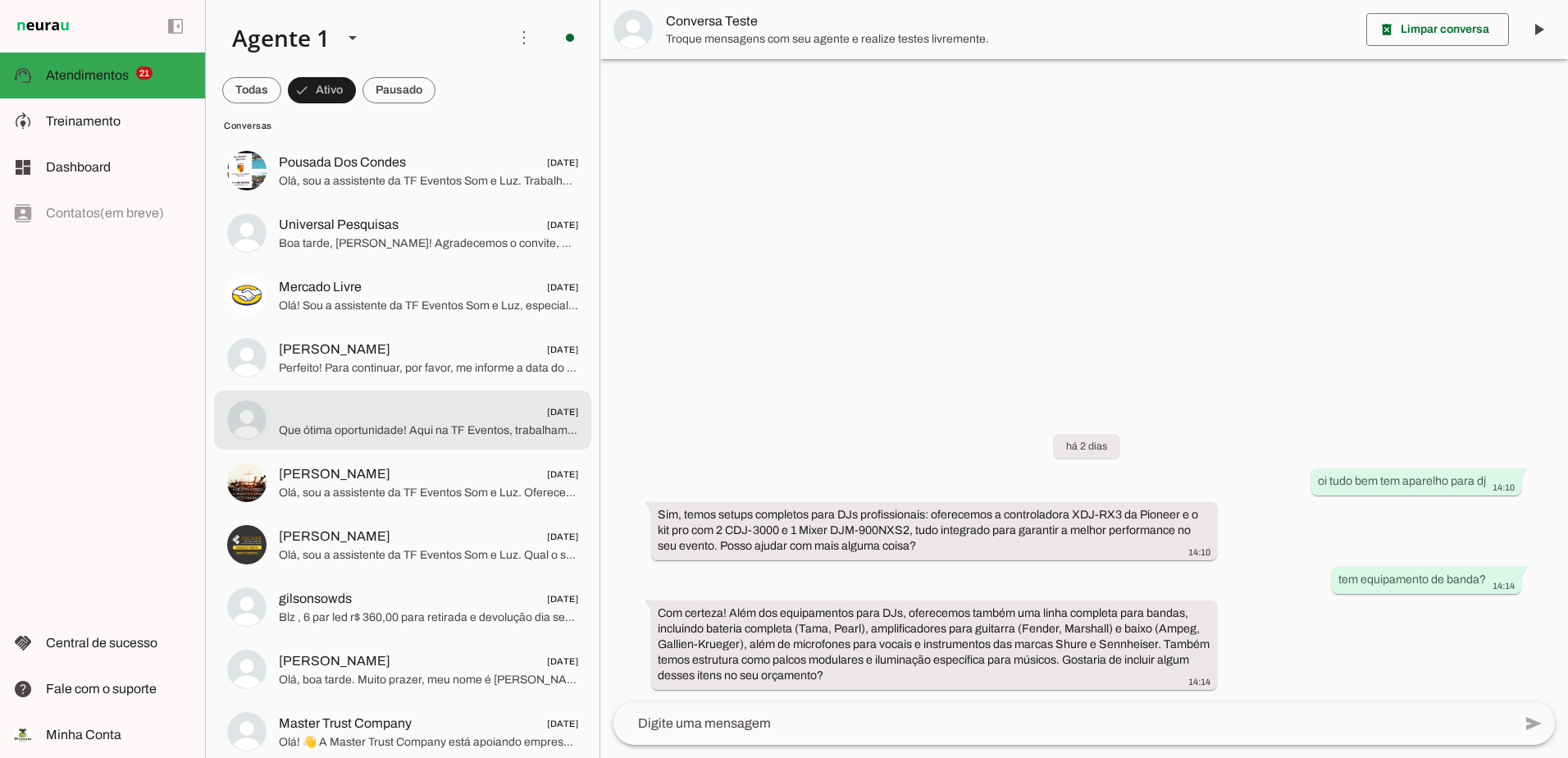
click at [476, 434] on span "Que ótima oportunidade! Aqui na TF Eventos, trabalhamos com equipamentos modern…" at bounding box center [428, 430] width 300 height 17
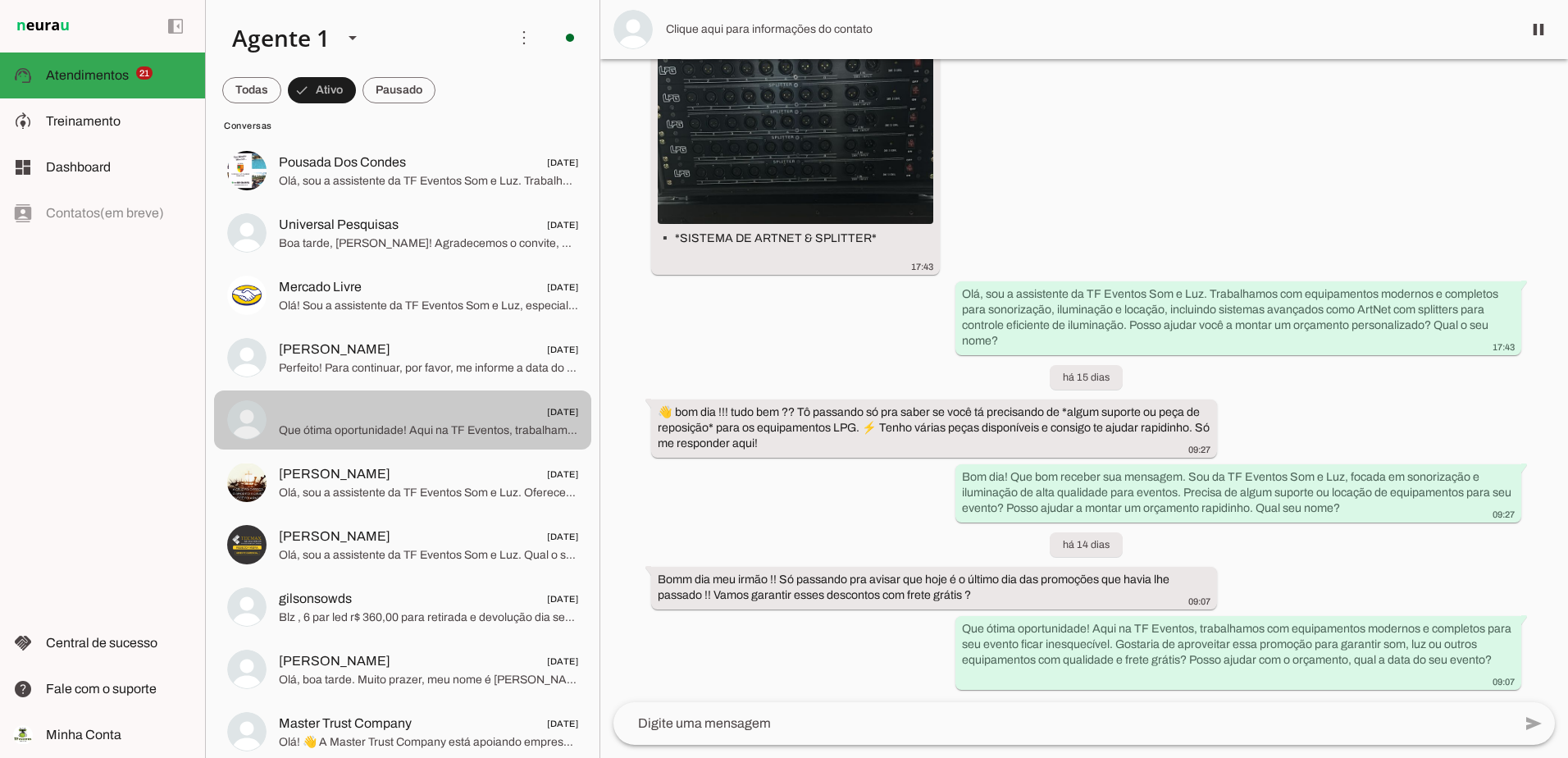
scroll to position [172, 0]
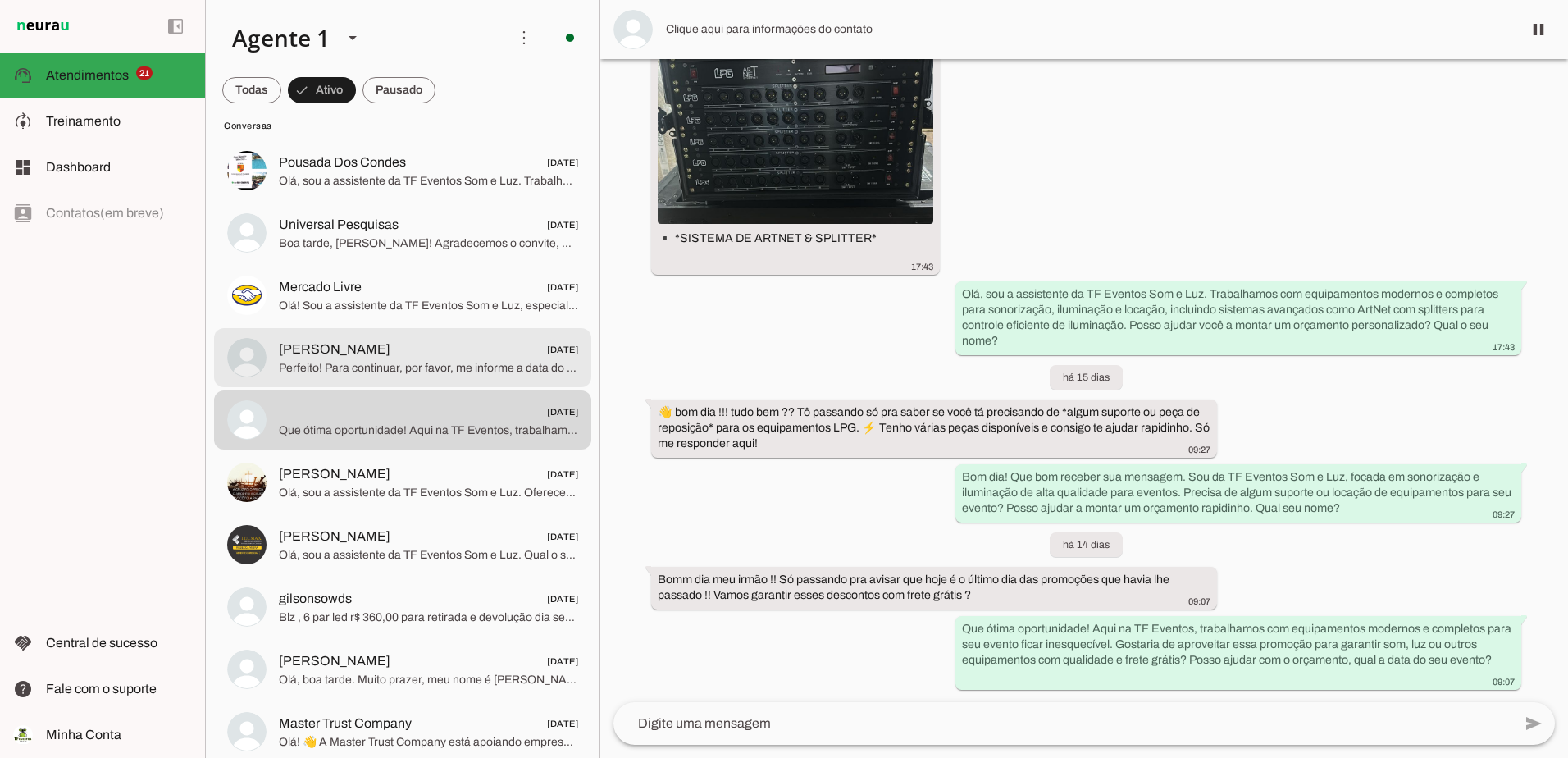
click at [389, 371] on span "Perfeito! Para continuar, por favor, me informe a data do seu evento para que e…" at bounding box center [428, 368] width 300 height 17
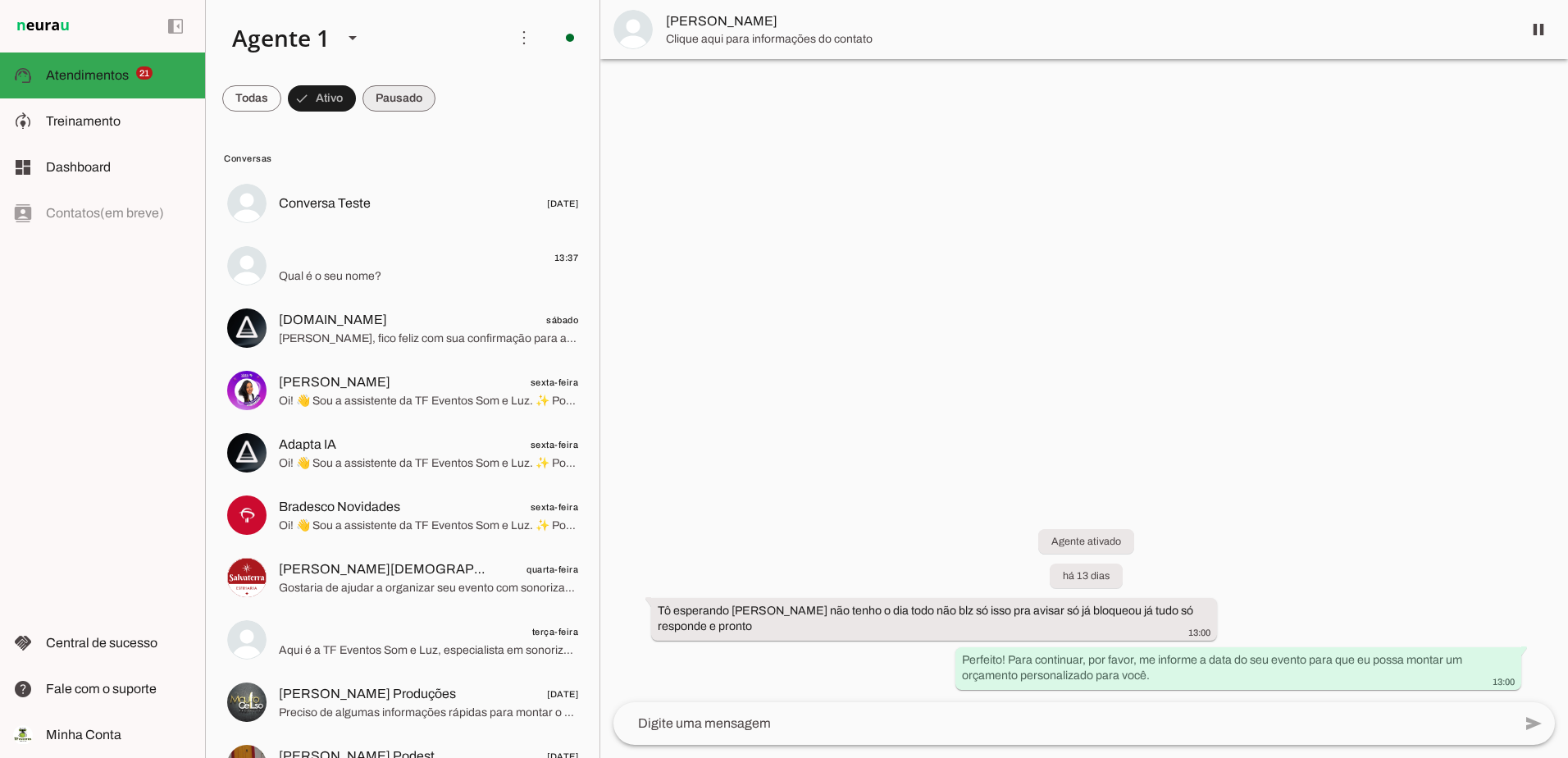
click at [388, 88] on span at bounding box center [398, 98] width 73 height 40
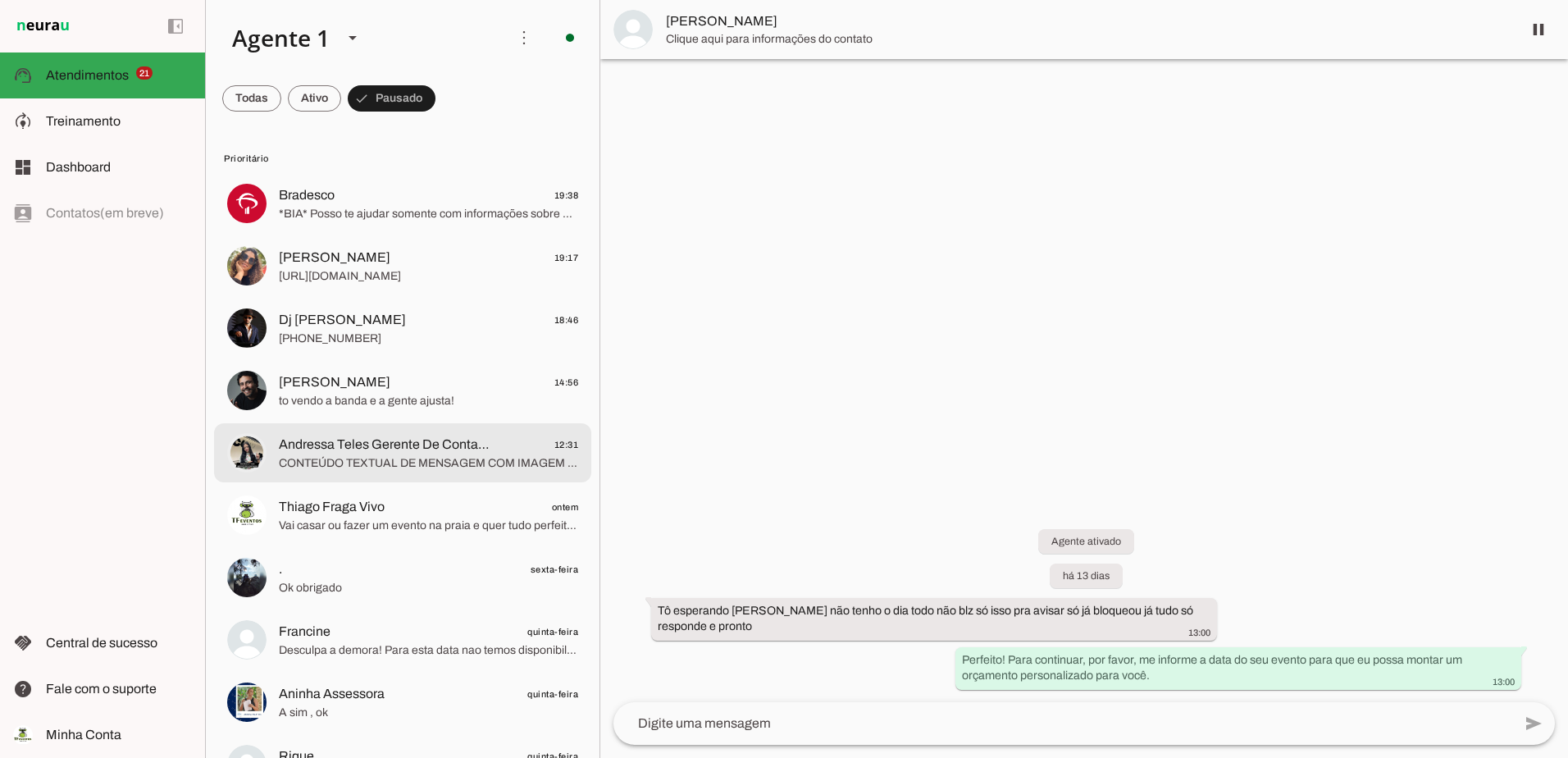
scroll to position [164, 0]
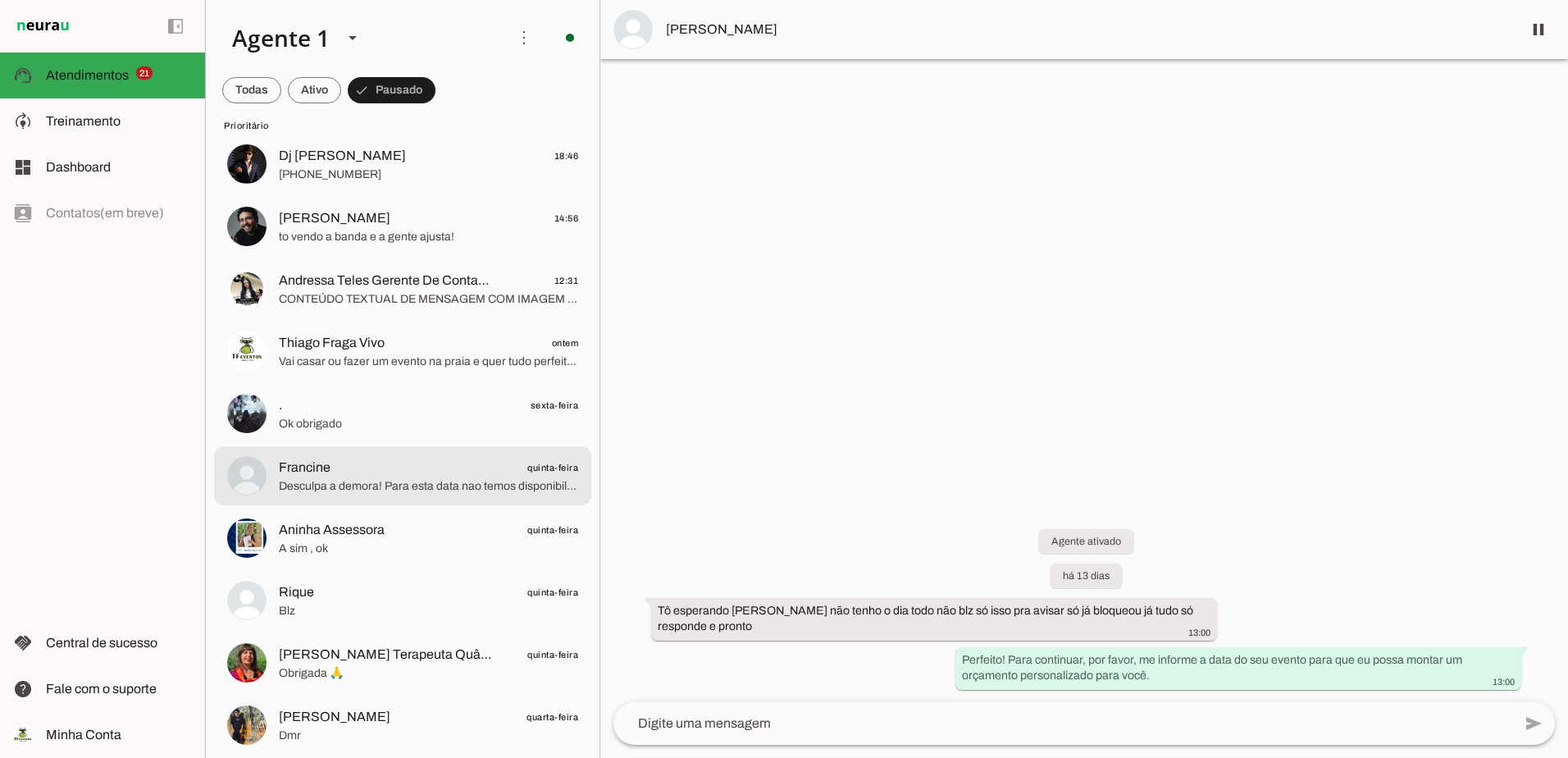
click at [440, 498] on md-item "Francine quinta-feira Desculpa a demora! Para esta data nao temos disponibilida…" at bounding box center [403, 475] width 377 height 59
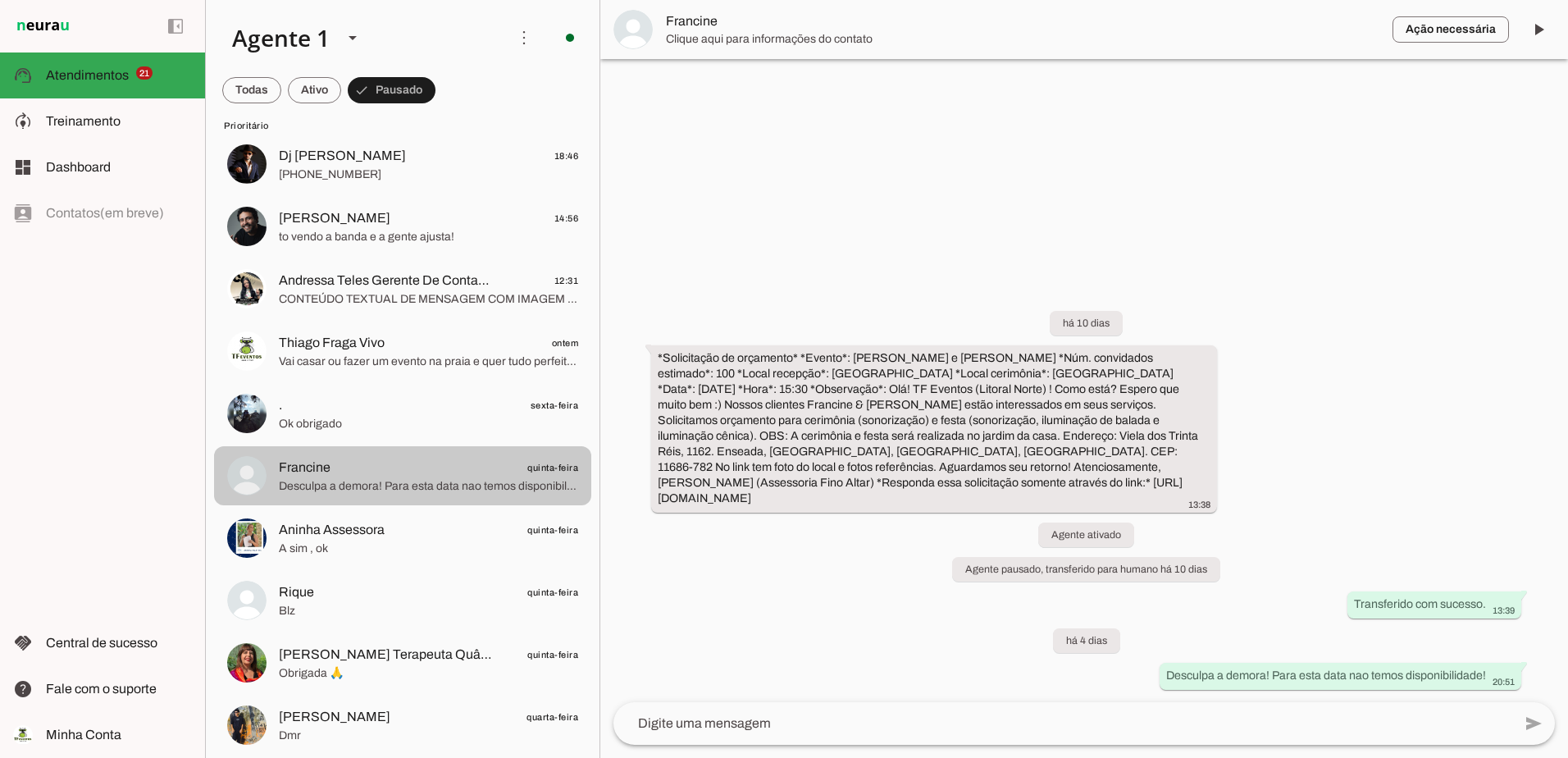
scroll to position [246, 0]
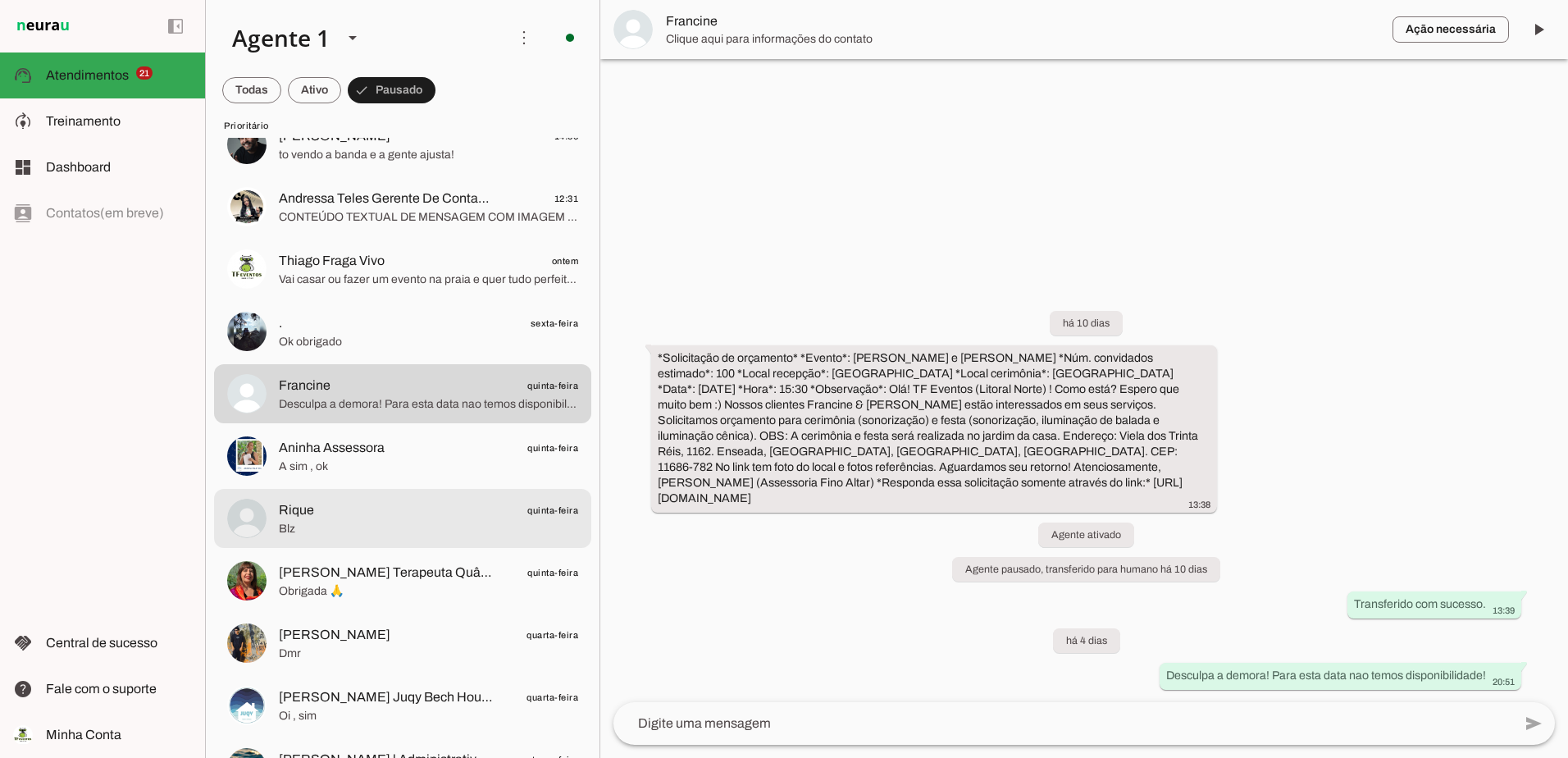
click at [431, 515] on span "Rique quinta-feira" at bounding box center [428, 510] width 300 height 20
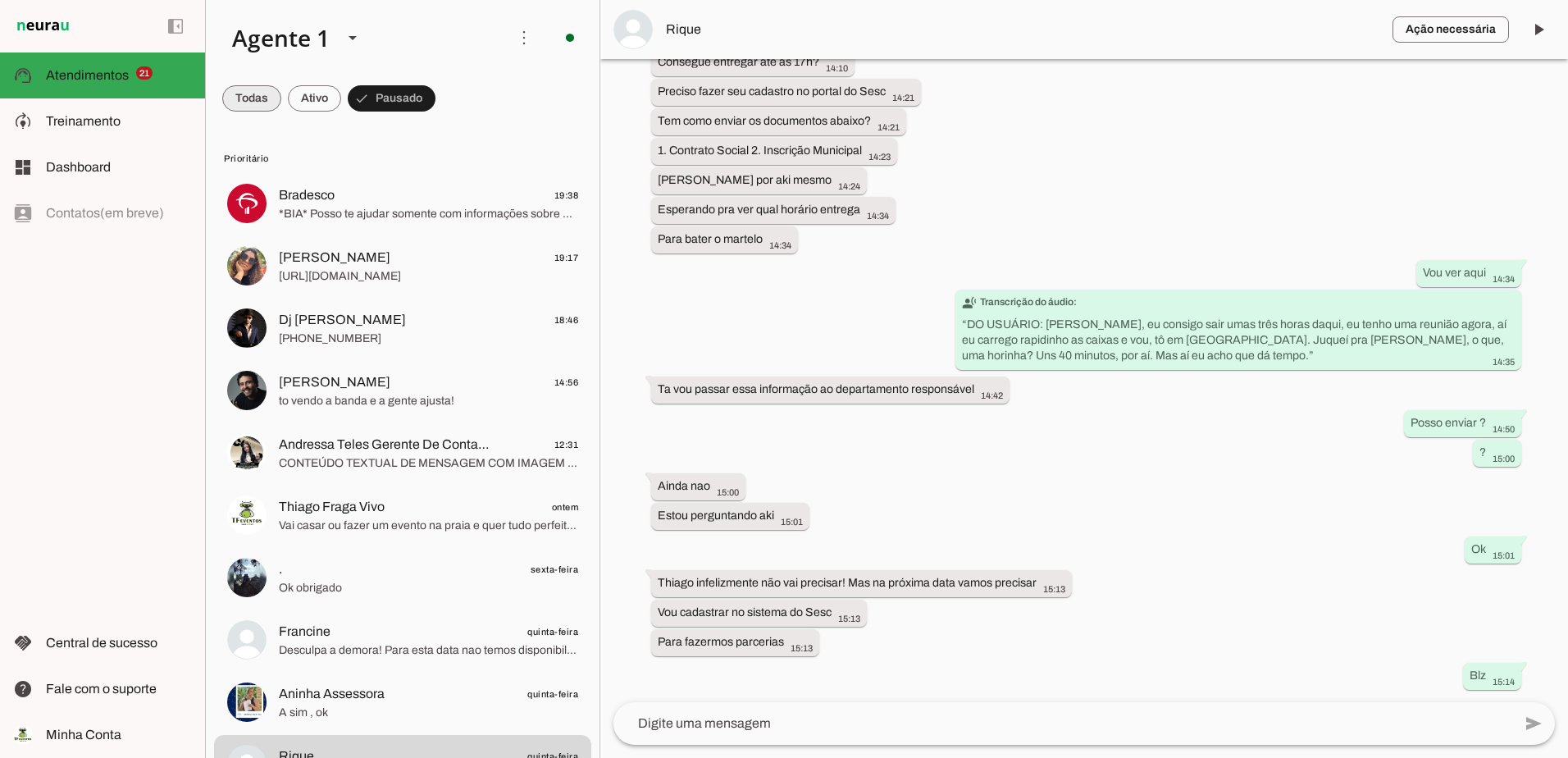
click at [239, 95] on span at bounding box center [251, 98] width 59 height 40
click at [239, 101] on span at bounding box center [259, 98] width 74 height 40
click at [301, 99] on span at bounding box center [315, 98] width 53 height 40
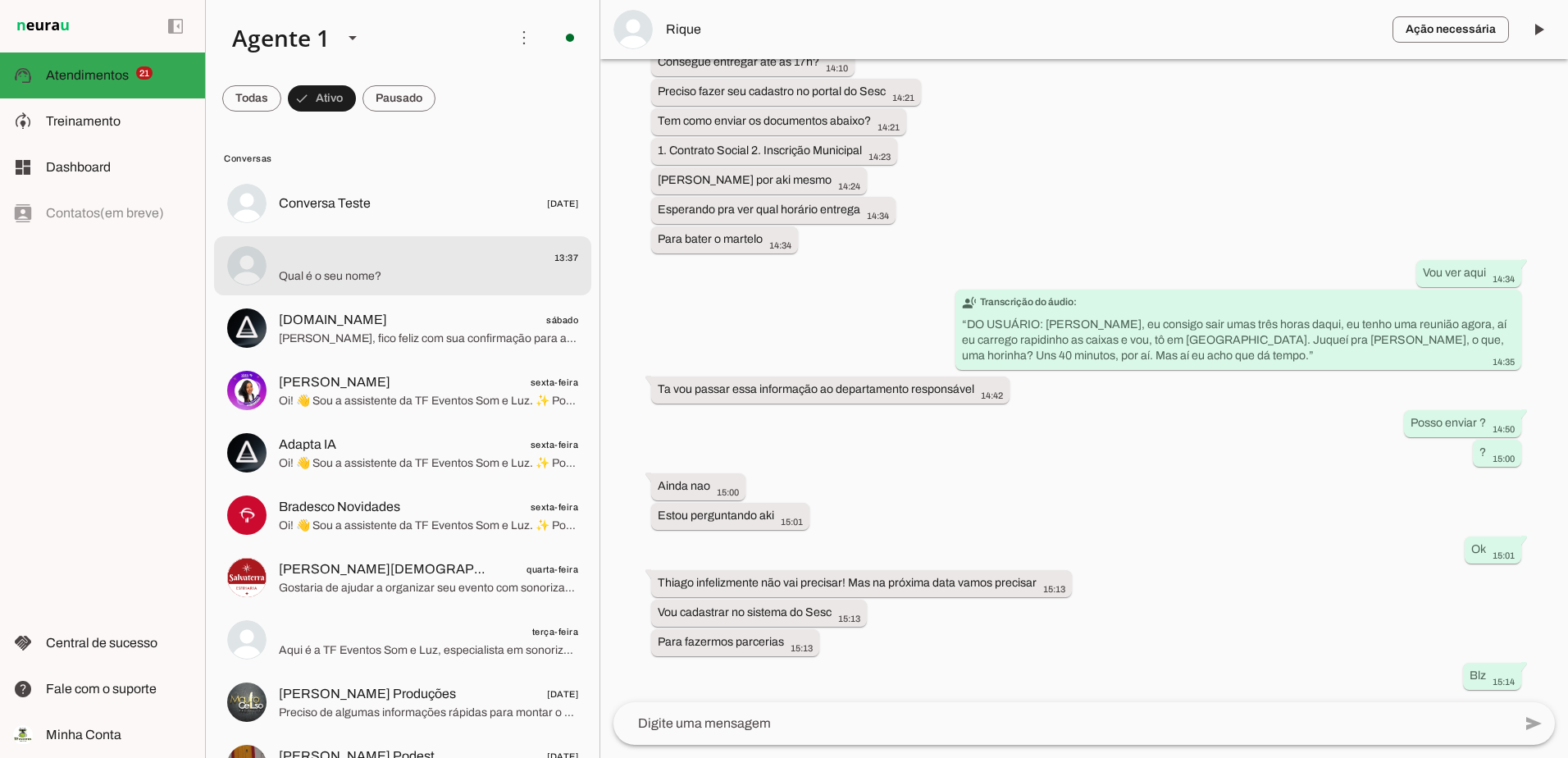
click at [325, 276] on span "Qual é o seu nome?" at bounding box center [428, 276] width 300 height 17
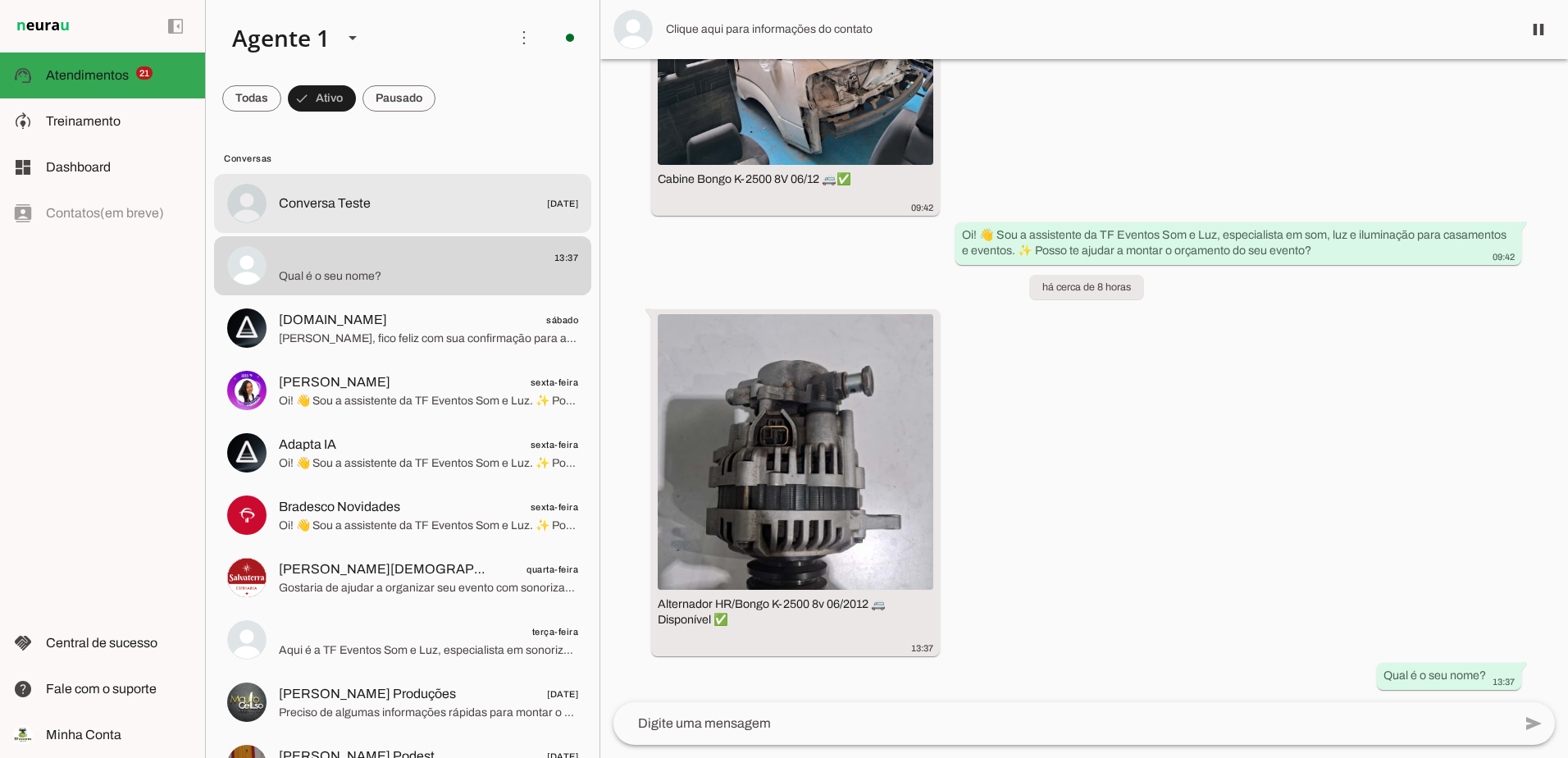
scroll to position [3125, 0]
click at [332, 217] on md-item "Conversa Teste [DATE]" at bounding box center [403, 203] width 377 height 59
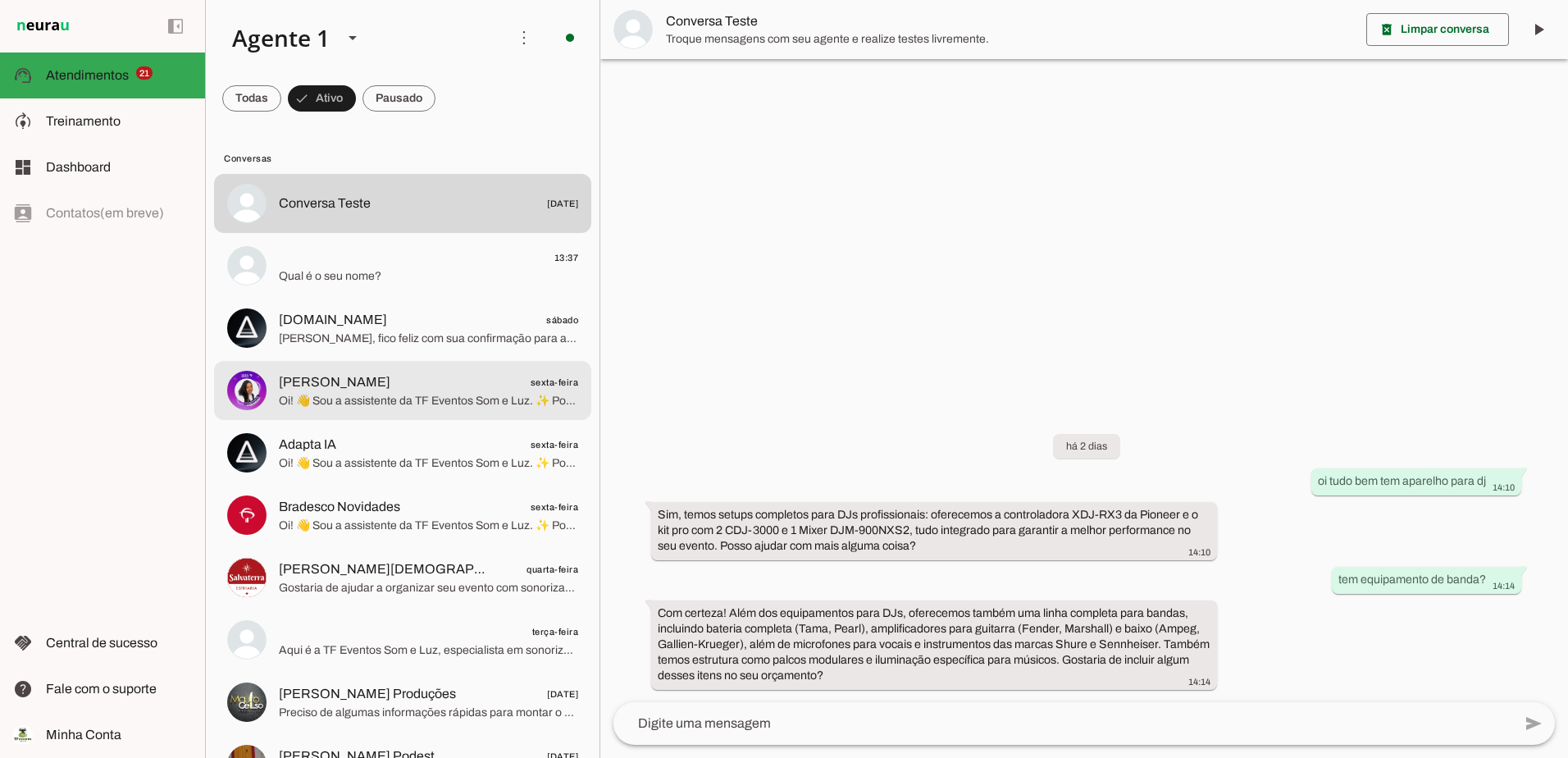
click at [447, 388] on span "Amanda Neves sexta-feira" at bounding box center [428, 383] width 300 height 20
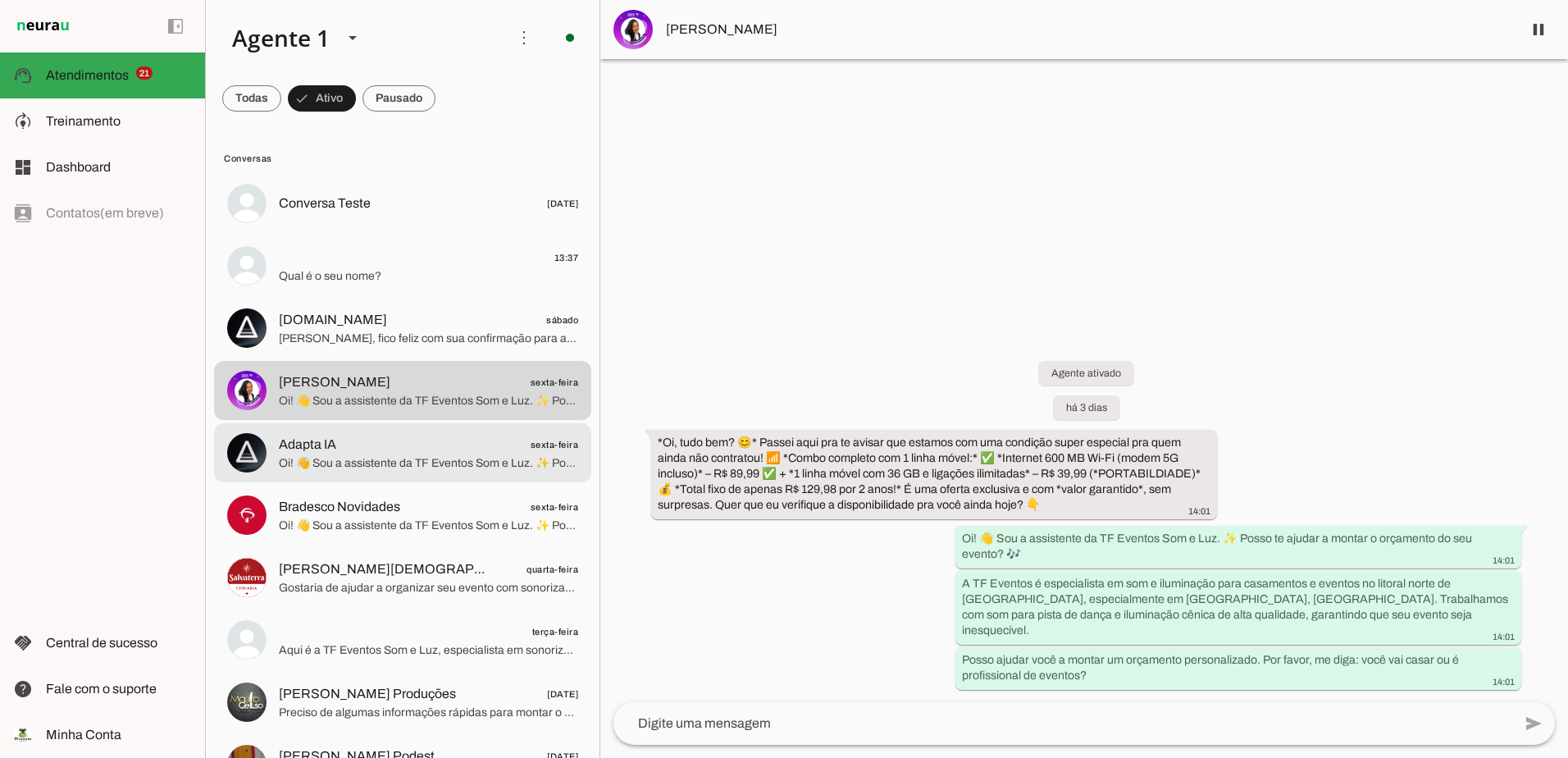
scroll to position [164, 0]
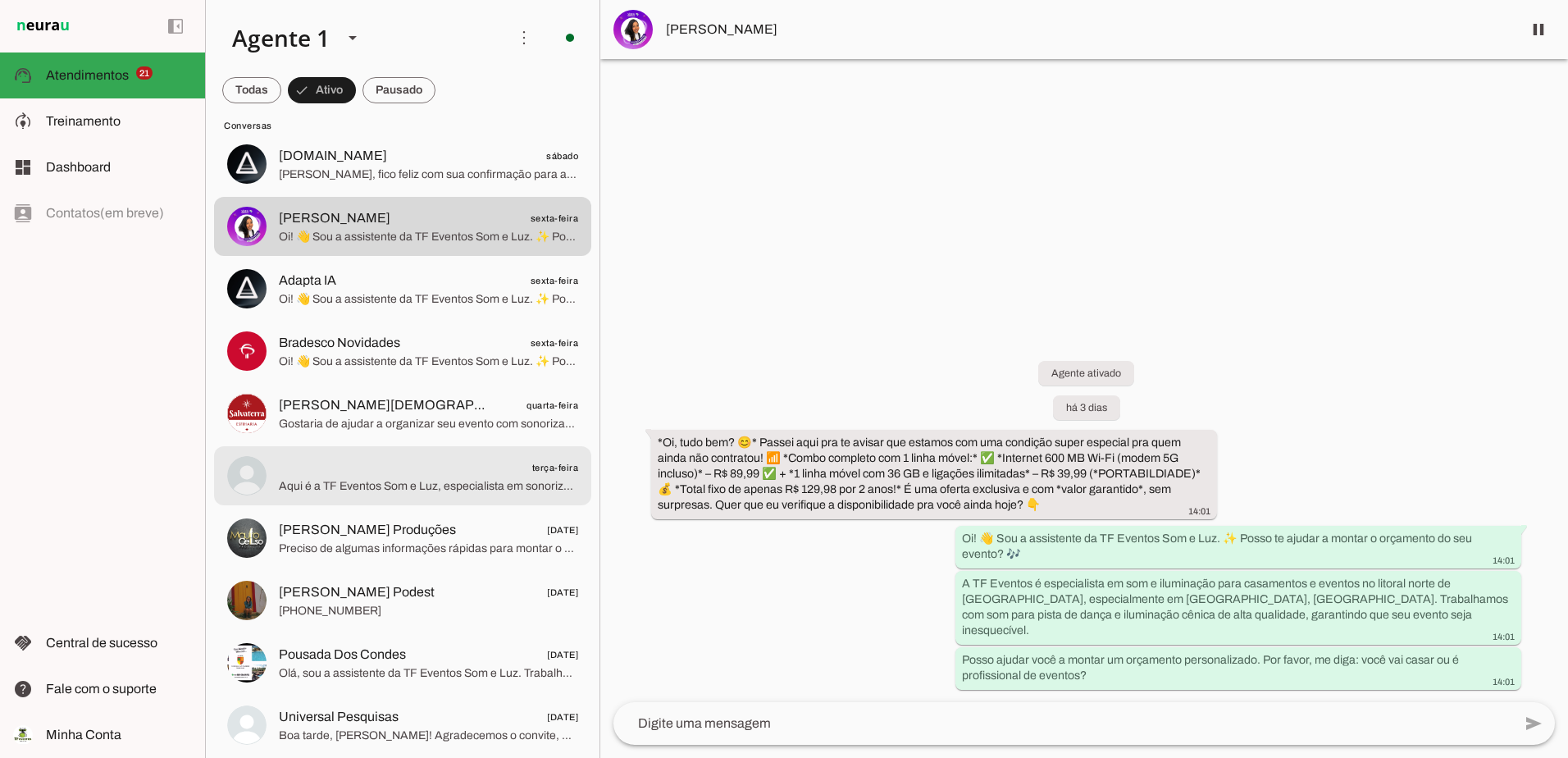
click at [448, 470] on span "terça-feira" at bounding box center [428, 467] width 300 height 20
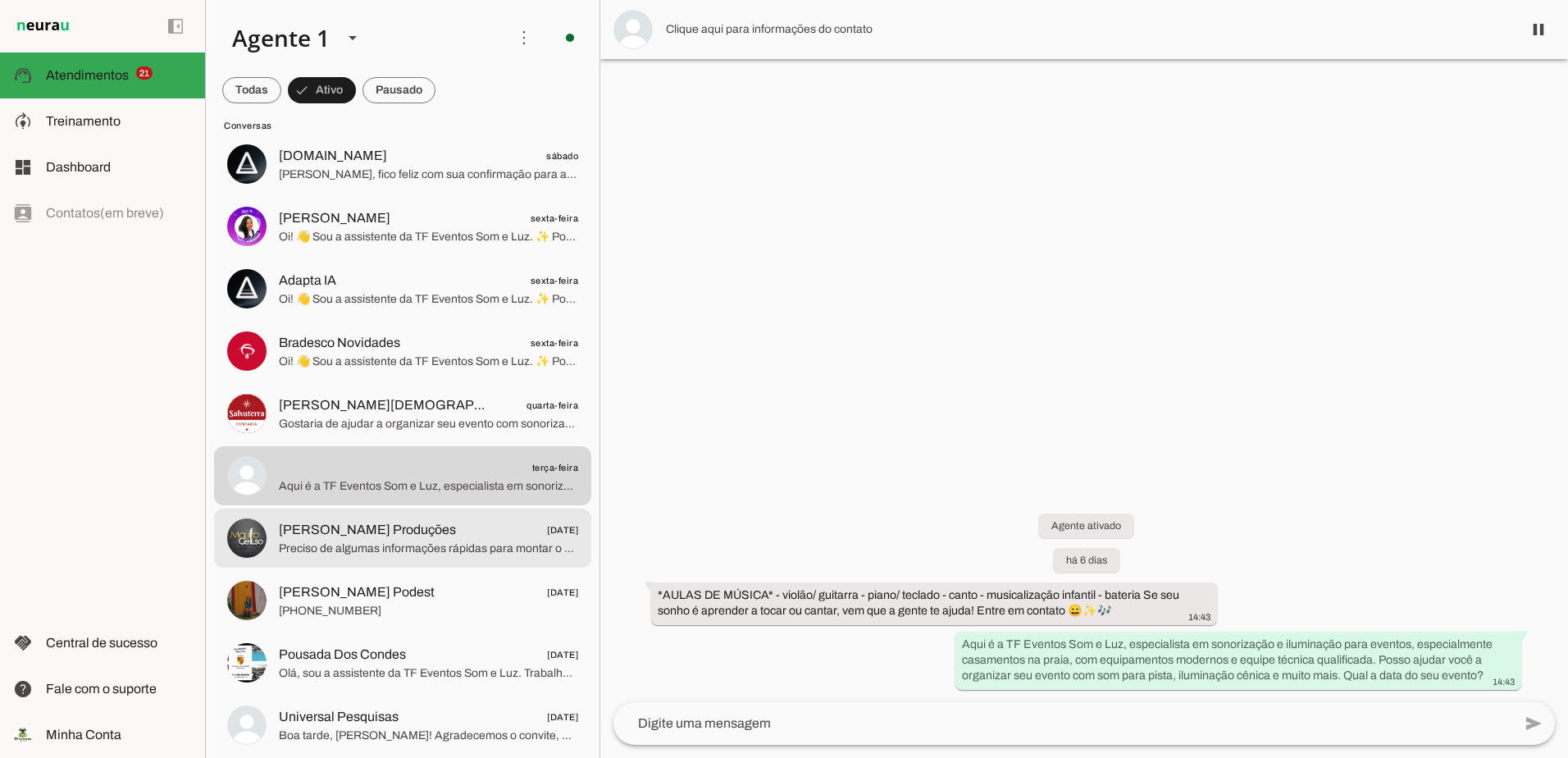
click at [401, 539] on span "[PERSON_NAME] Produções" at bounding box center [367, 530] width 177 height 19
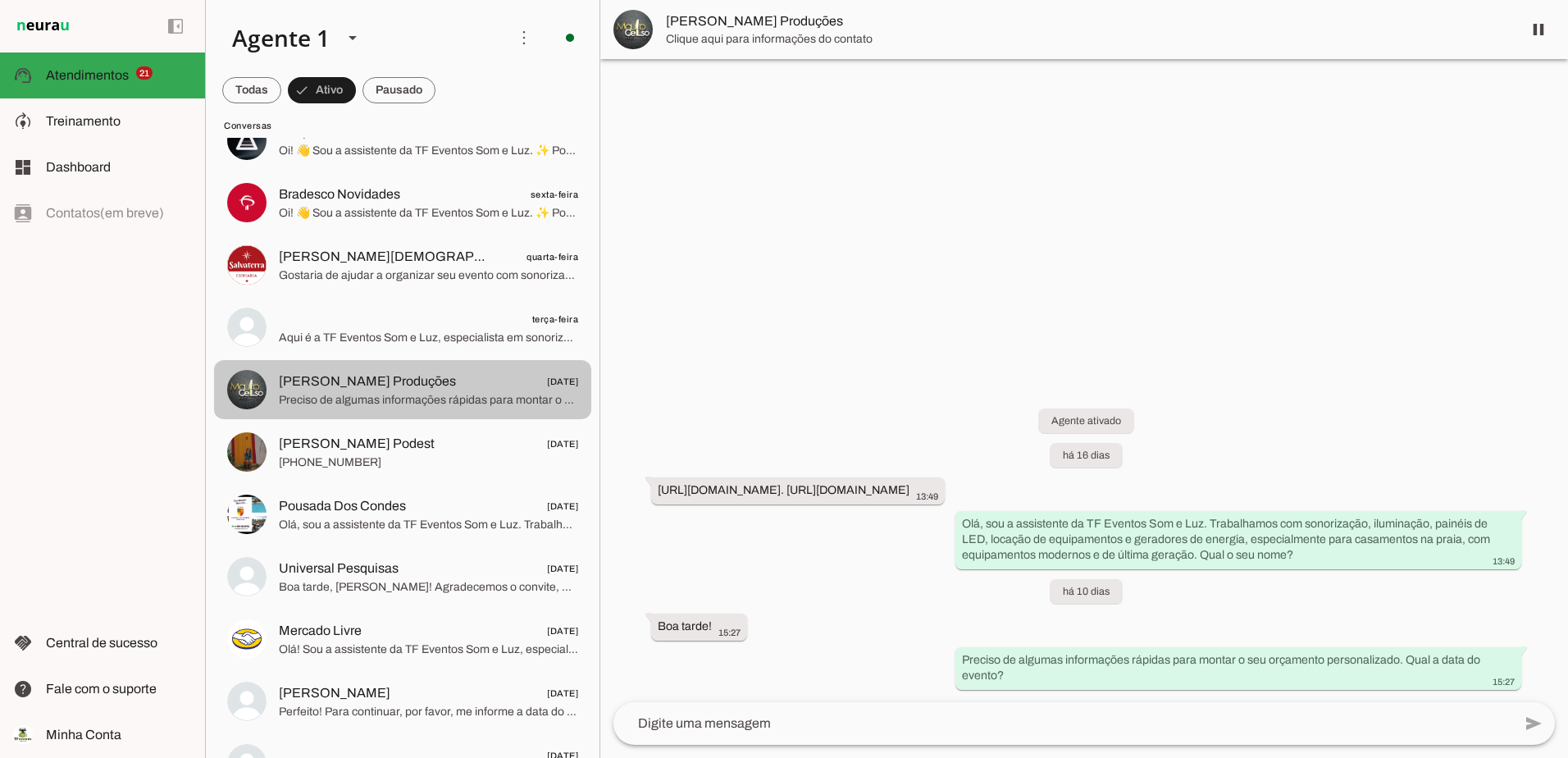
scroll to position [328, 0]
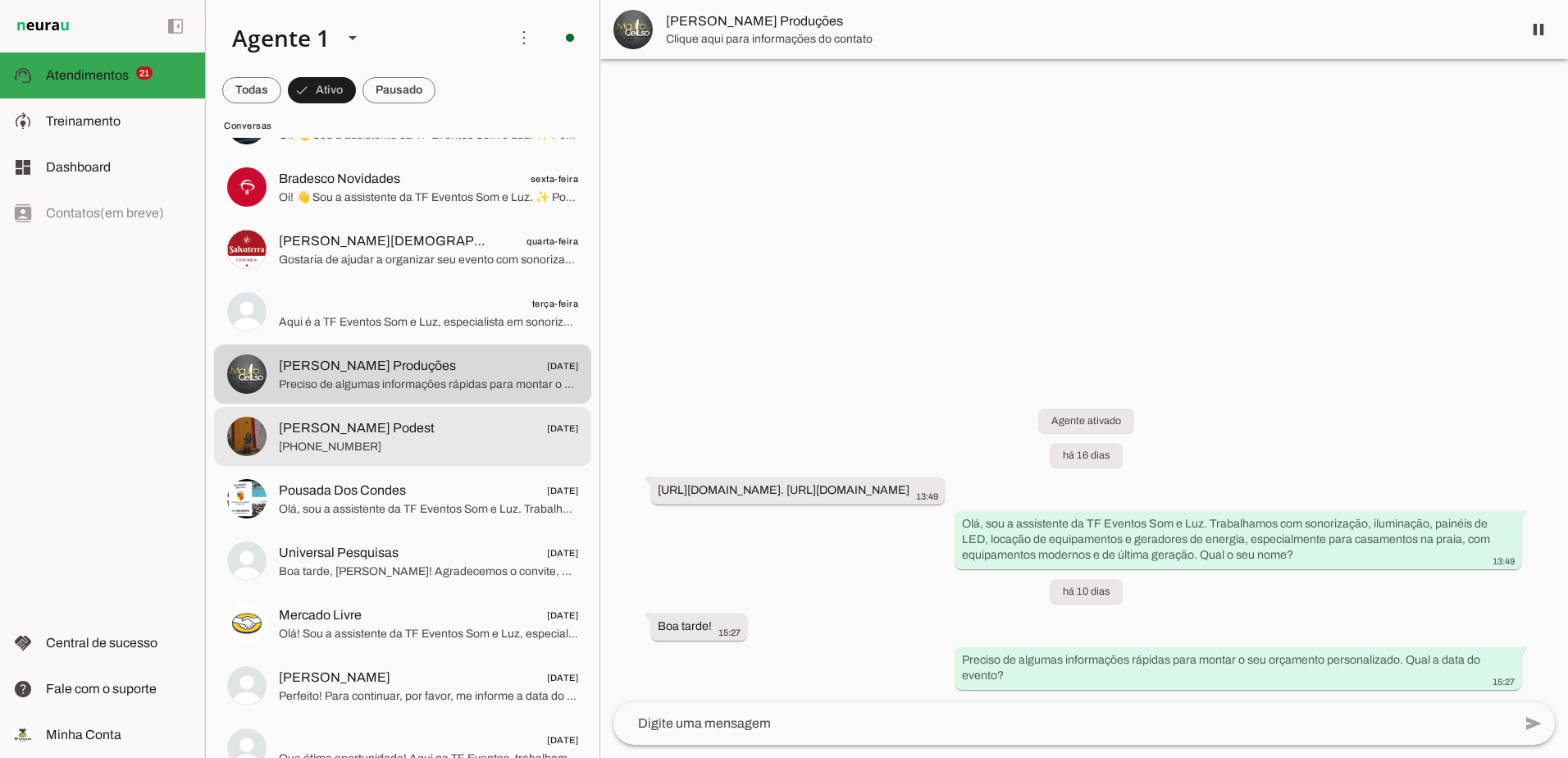
click at [383, 446] on span "[PHONE_NUMBER]" at bounding box center [428, 447] width 300 height 17
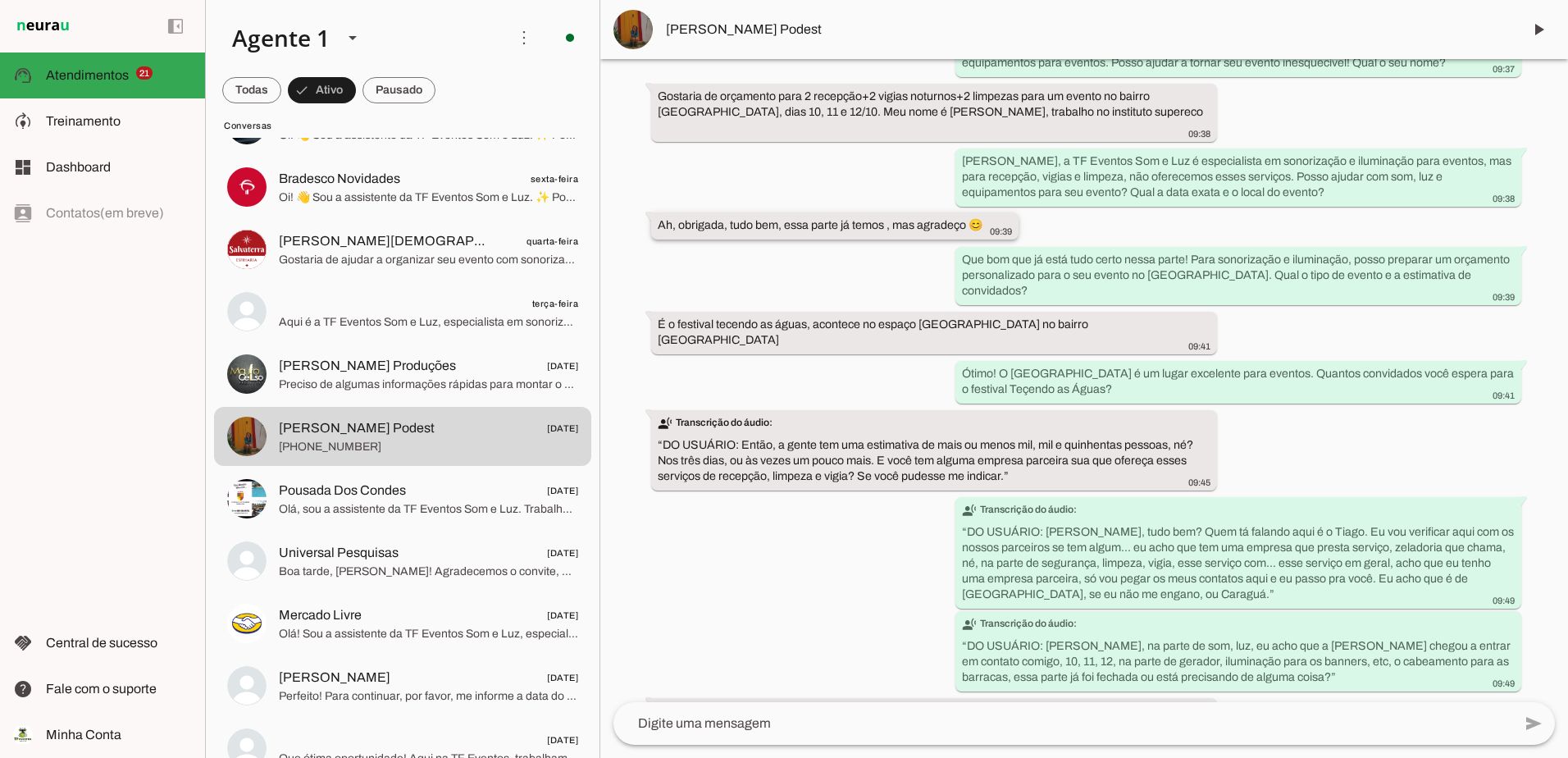
scroll to position [308, 0]
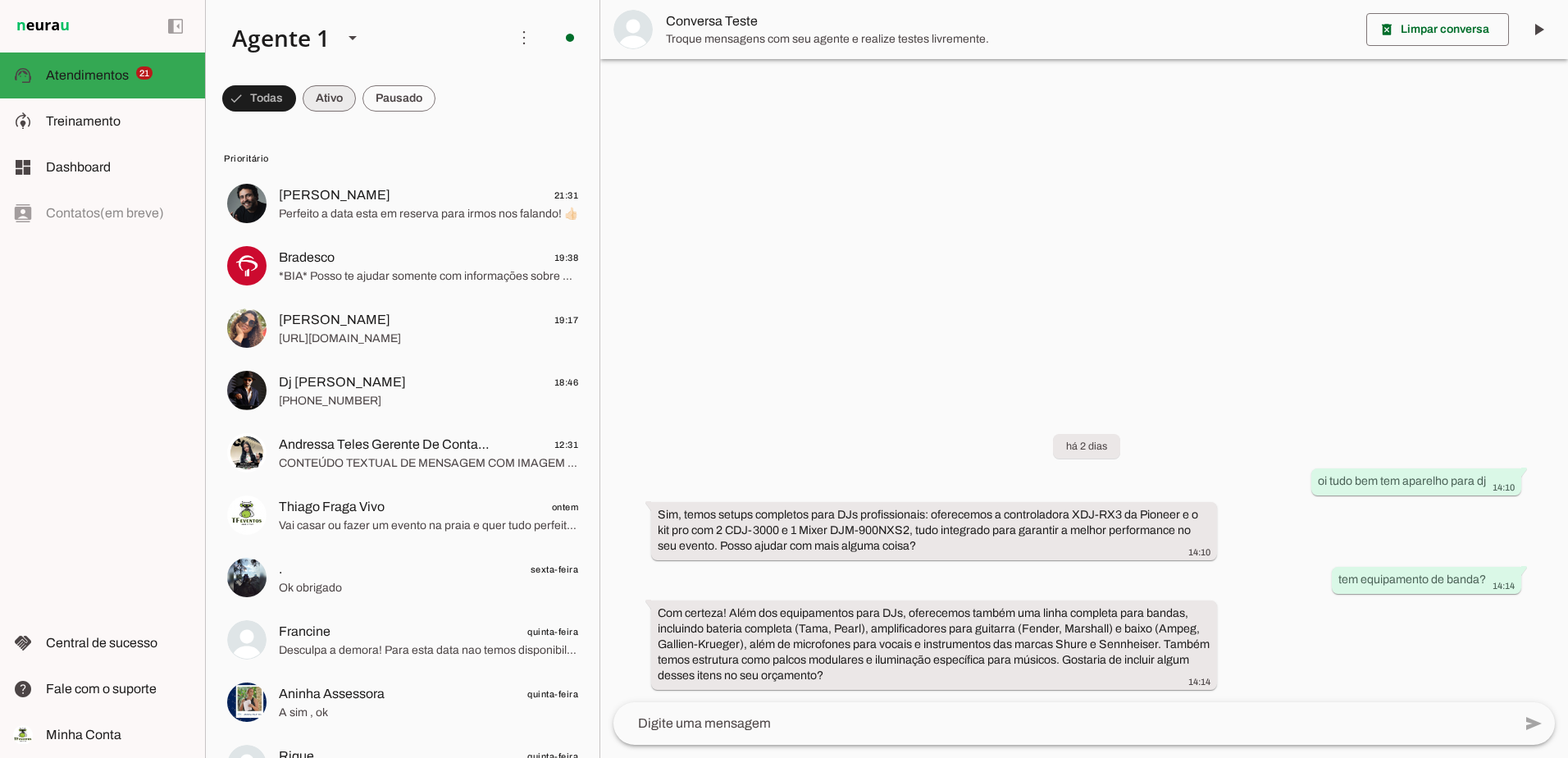
click at [324, 95] on span at bounding box center [329, 98] width 53 height 40
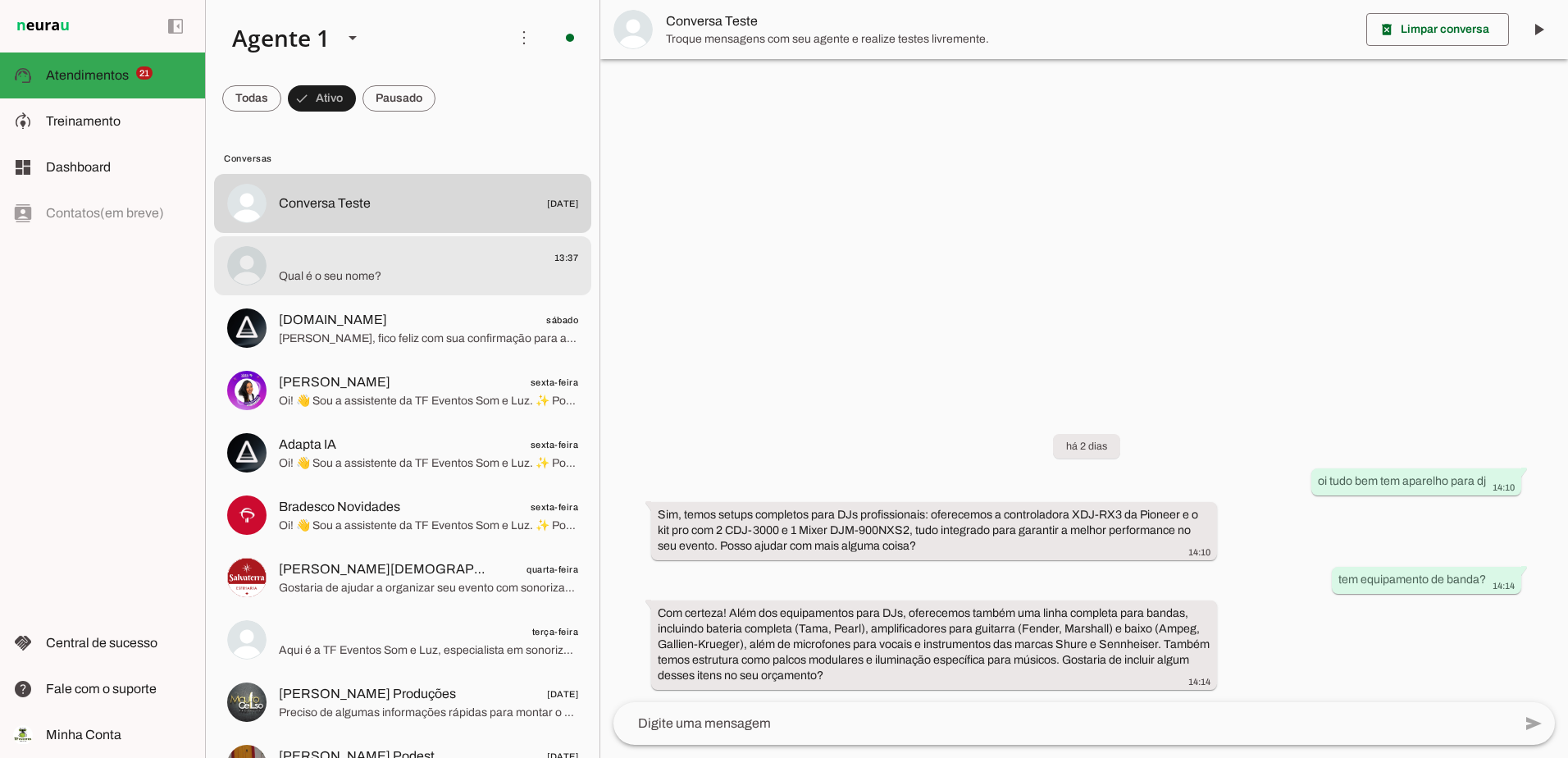
click at [343, 272] on span "Qual é o seu nome?" at bounding box center [428, 276] width 300 height 17
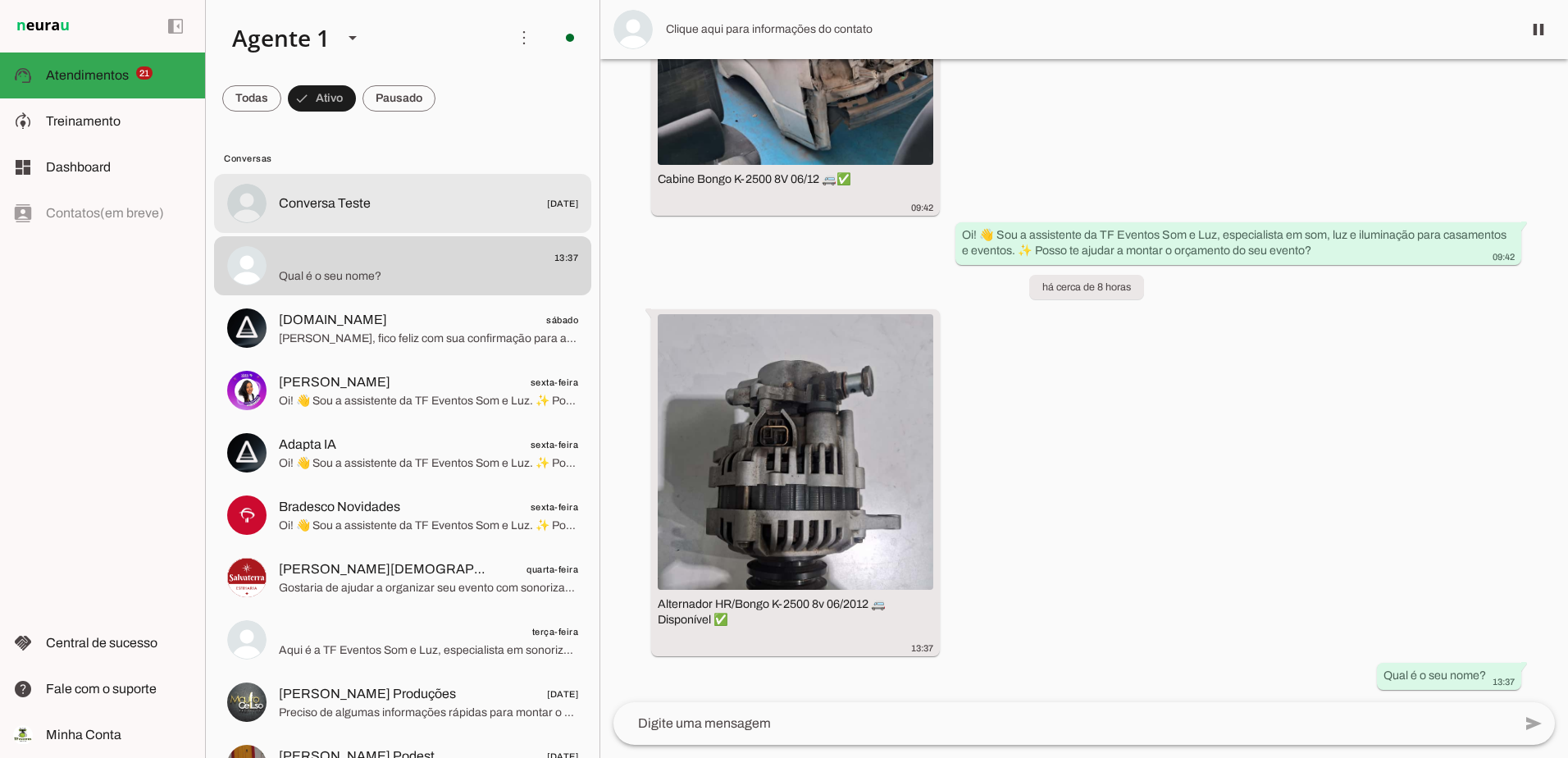
scroll to position [3125, 0]
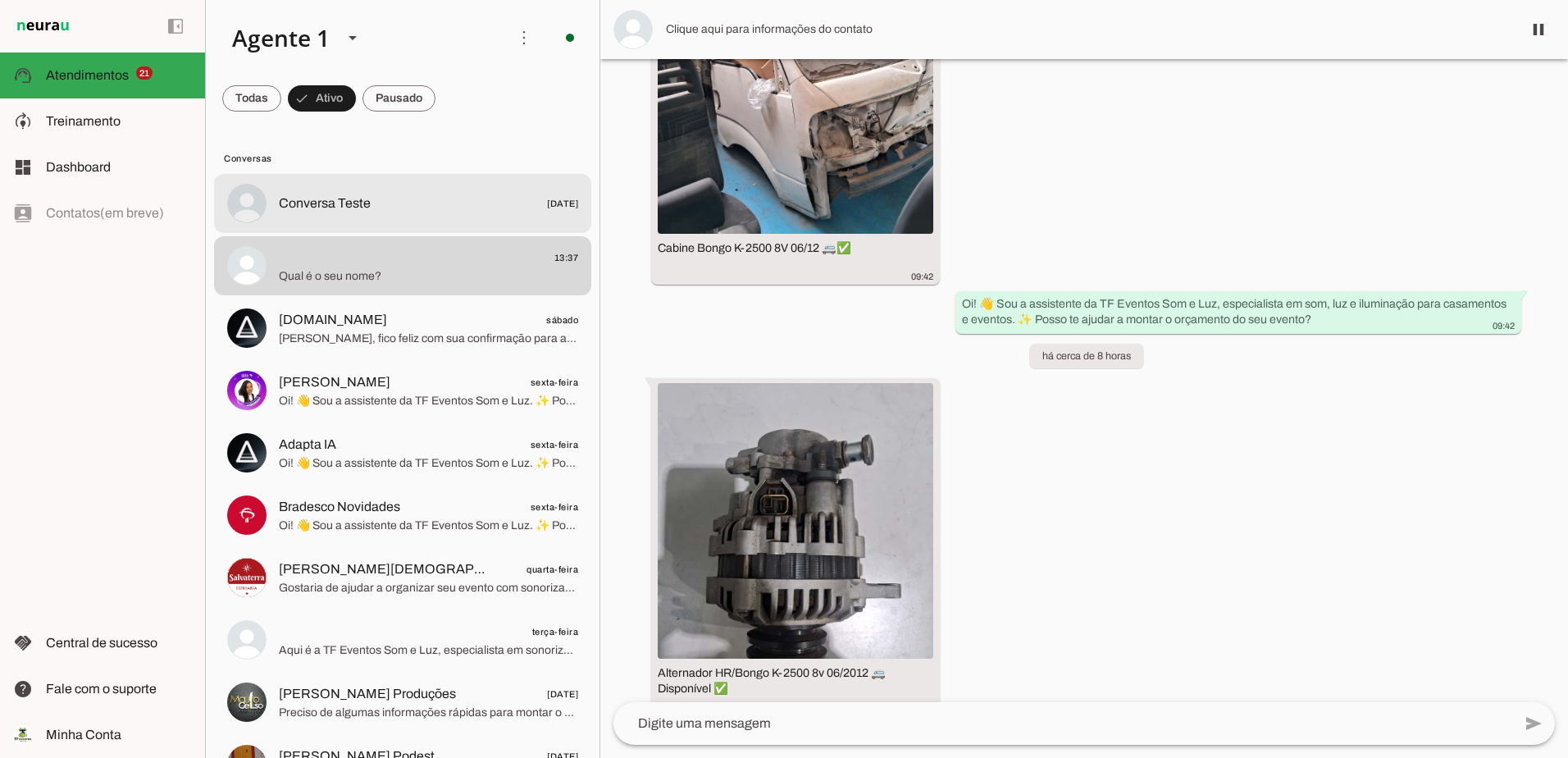
click at [370, 208] on span "Conversa Teste [DATE]" at bounding box center [428, 204] width 300 height 20
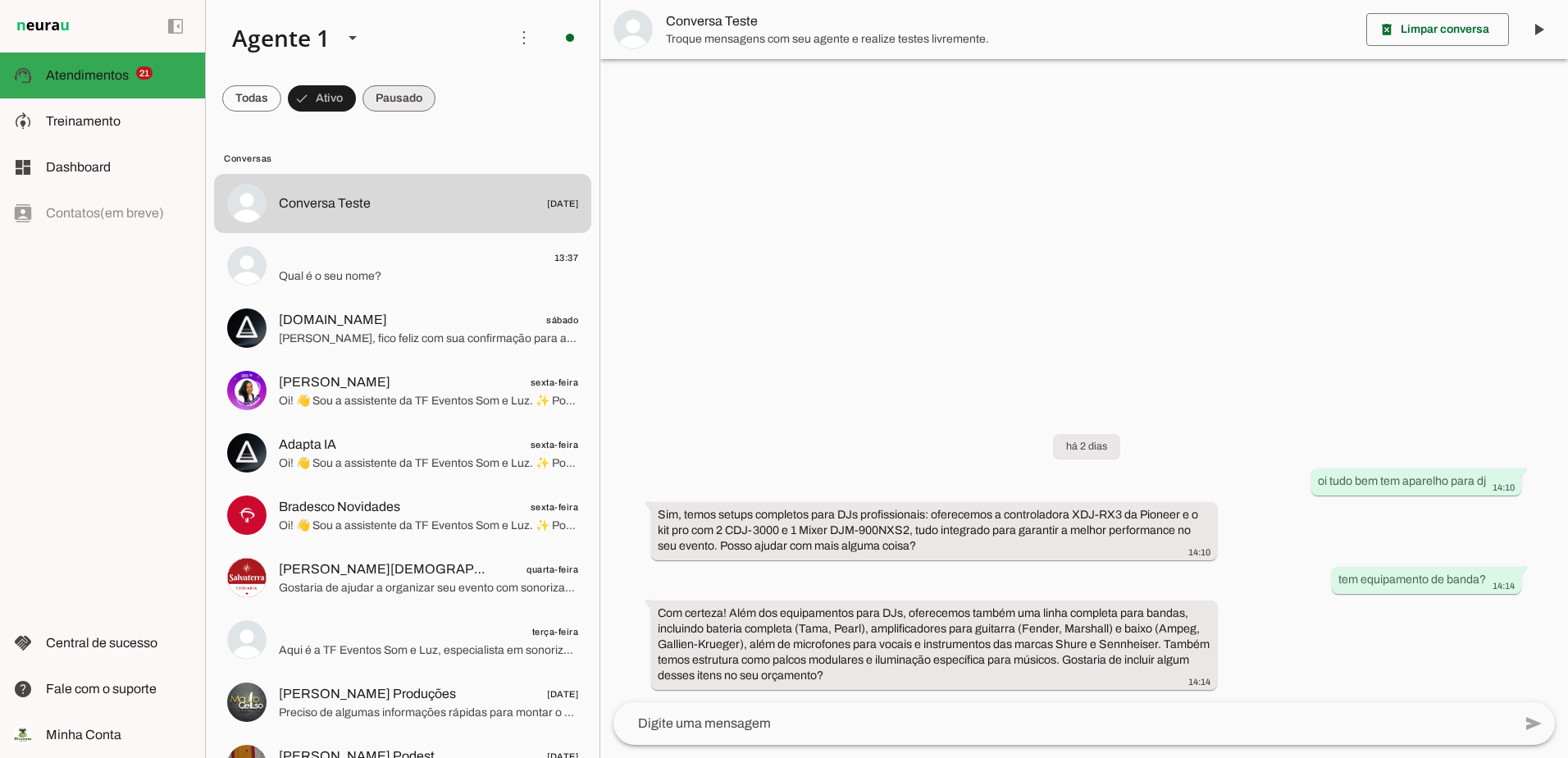
click at [391, 95] on span at bounding box center [398, 98] width 73 height 40
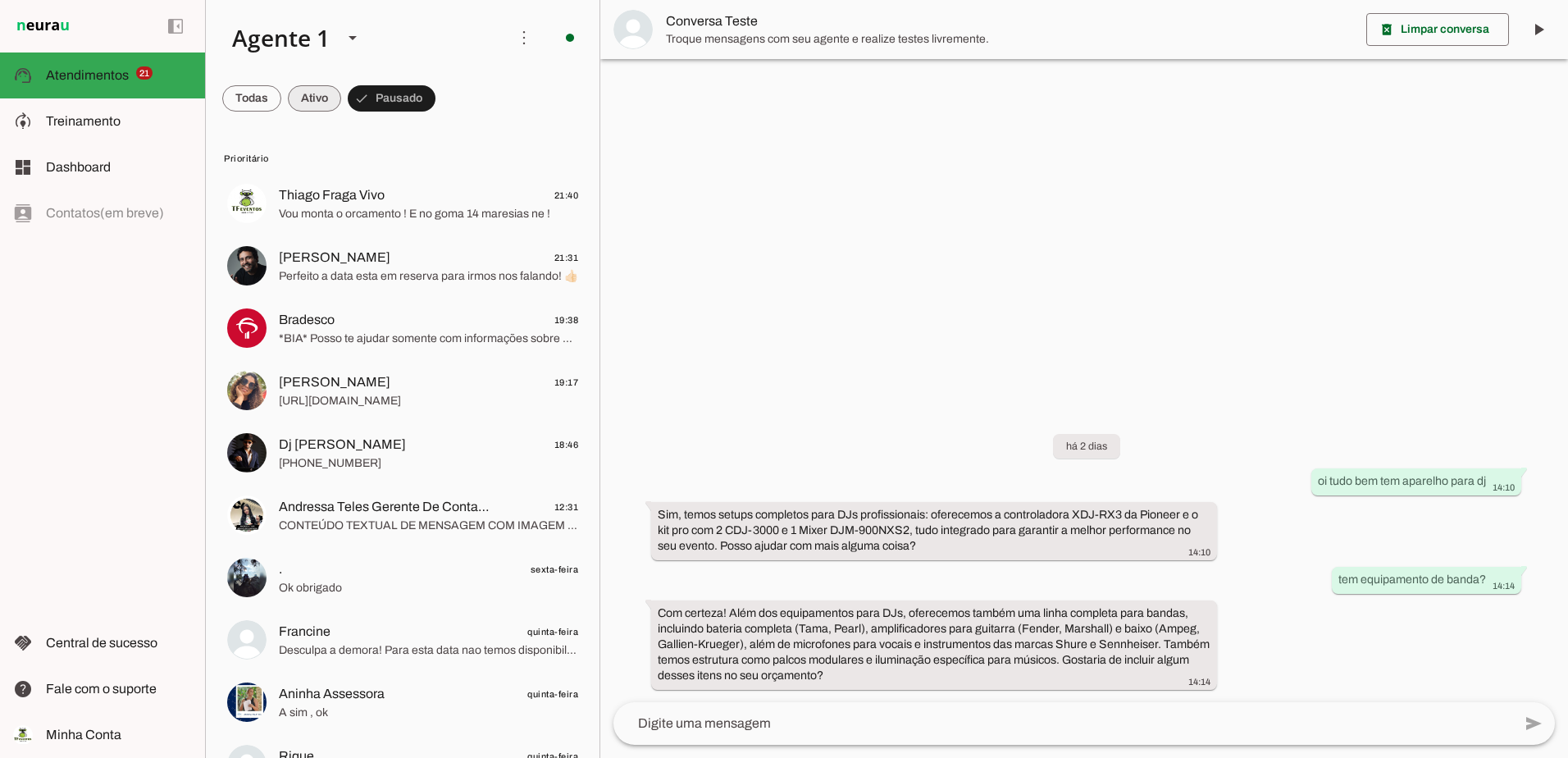
drag, startPoint x: 320, startPoint y: 87, endPoint x: 288, endPoint y: 88, distance: 32.0
click at [319, 86] on span at bounding box center [315, 98] width 53 height 40
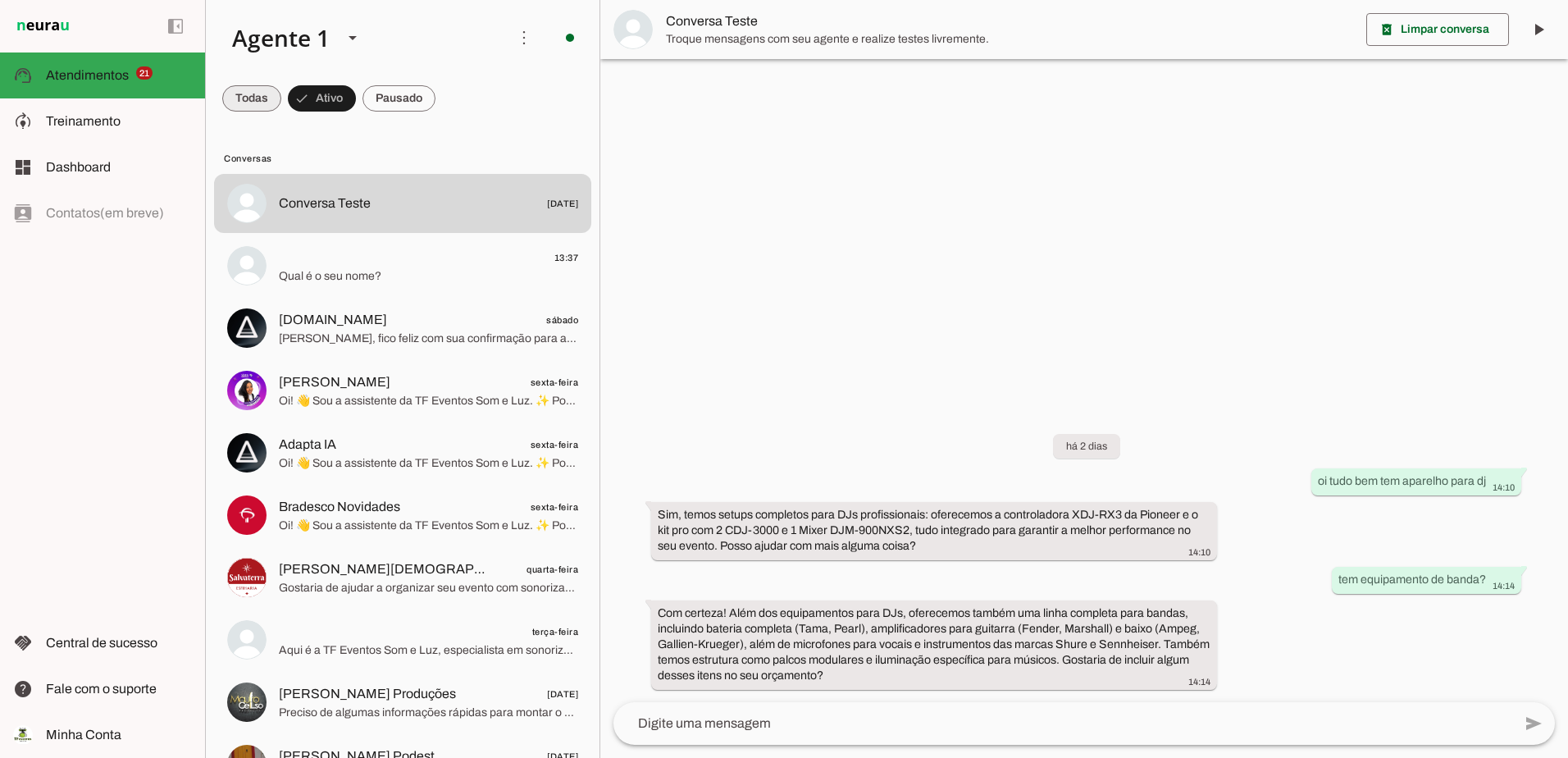
click at [244, 96] on span at bounding box center [251, 98] width 59 height 40
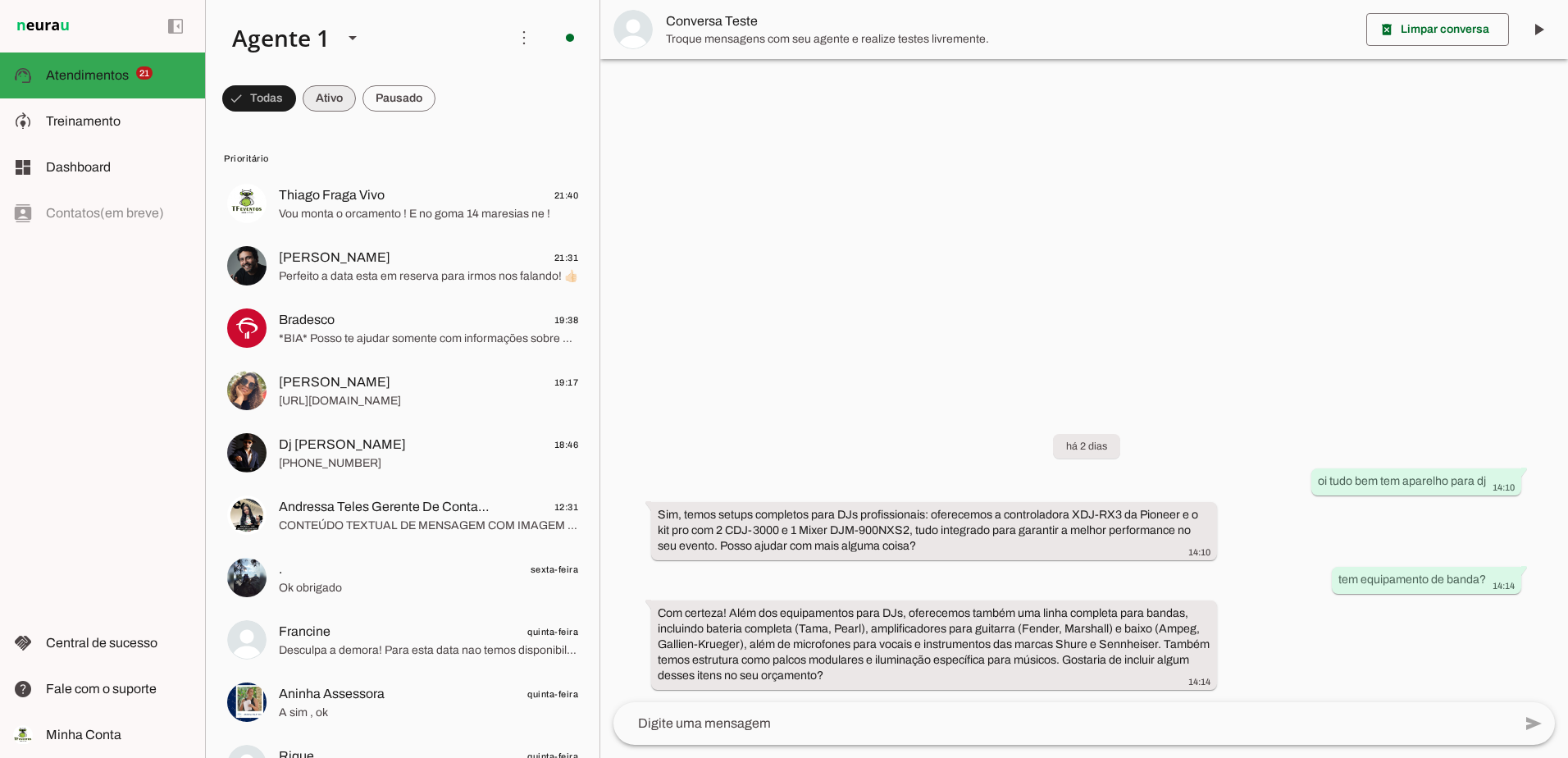
click at [337, 89] on span at bounding box center [329, 98] width 53 height 40
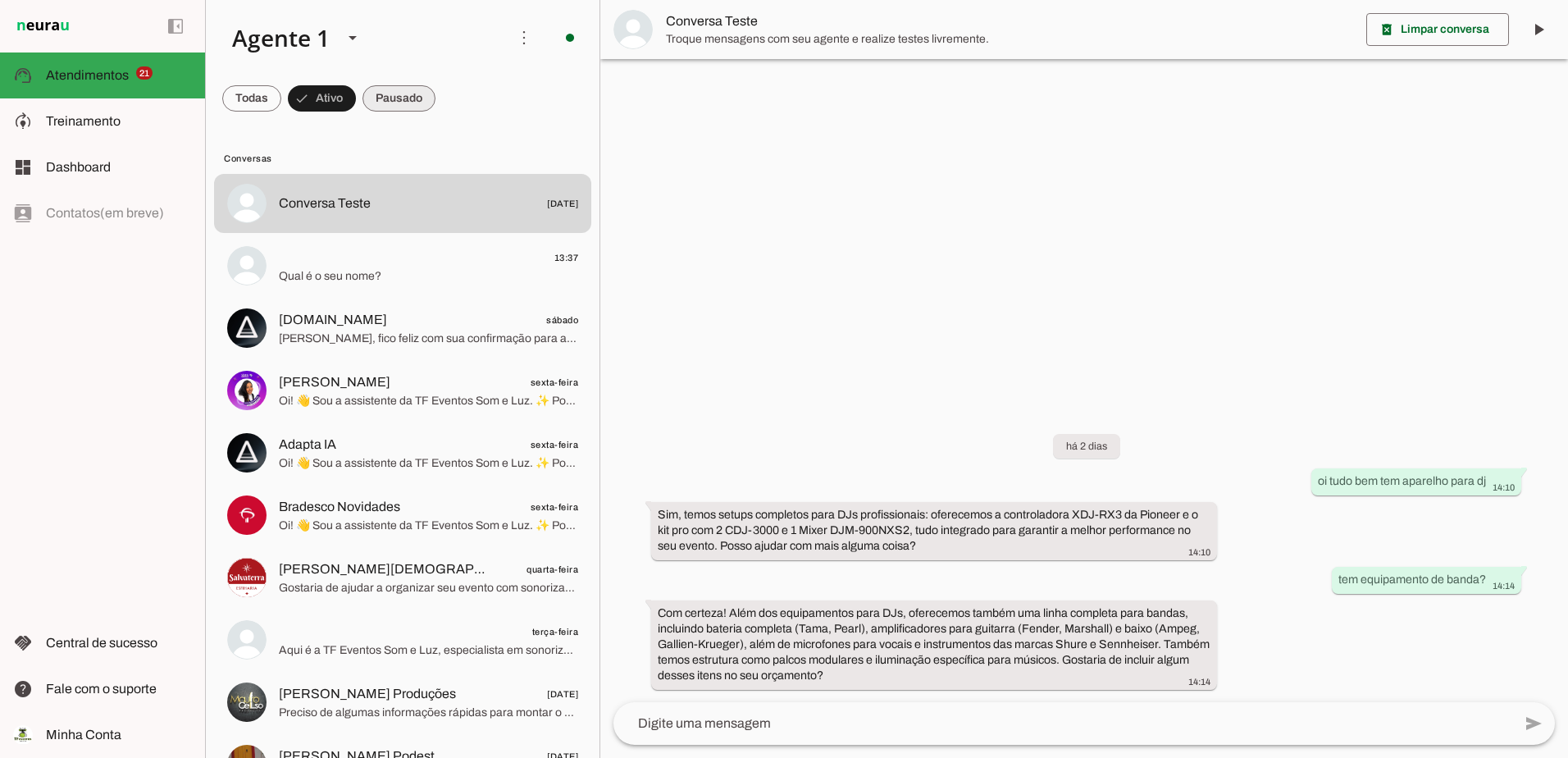
click at [397, 94] on span at bounding box center [398, 98] width 73 height 40
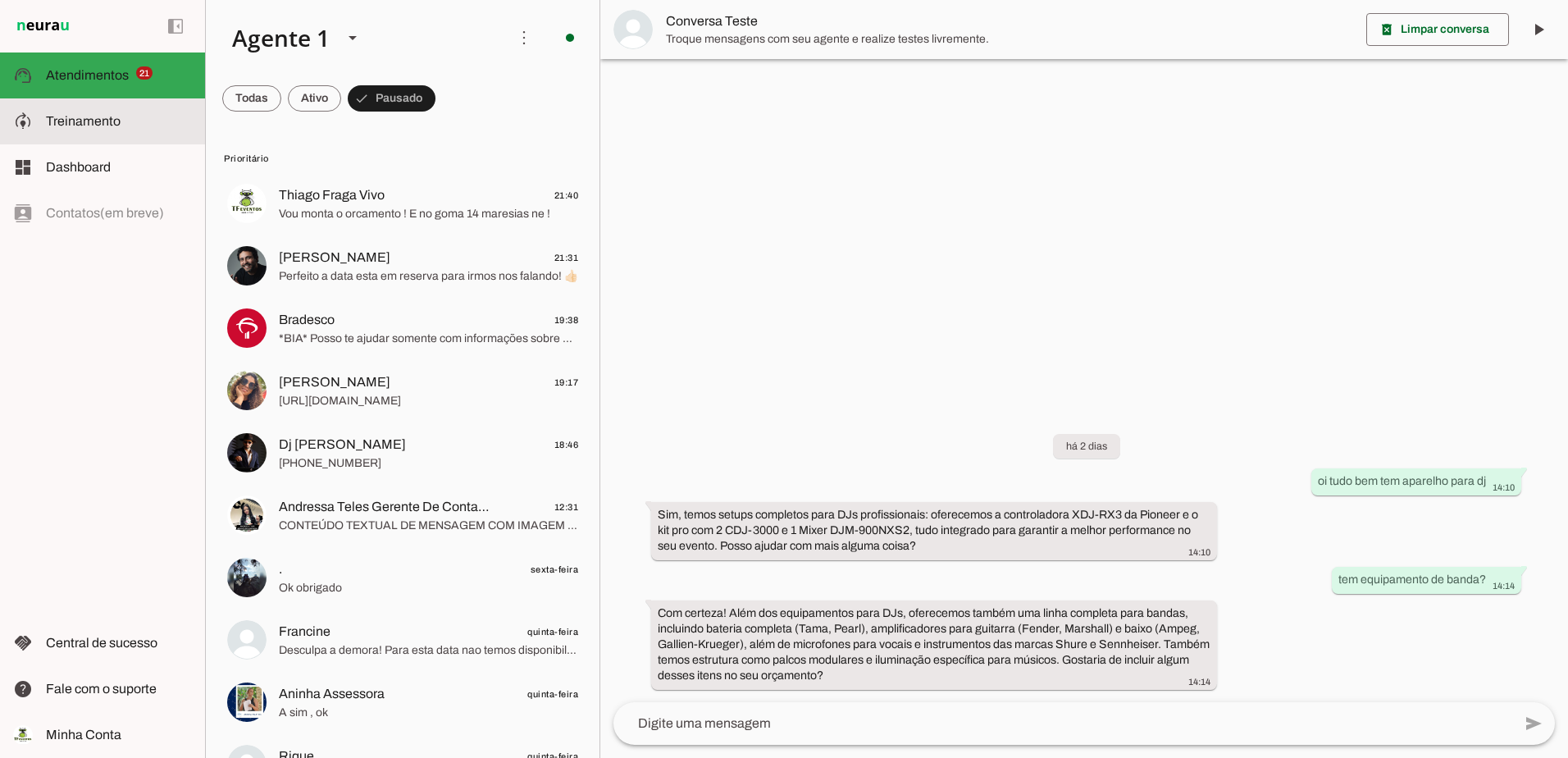
click at [127, 117] on slot at bounding box center [119, 122] width 146 height 19
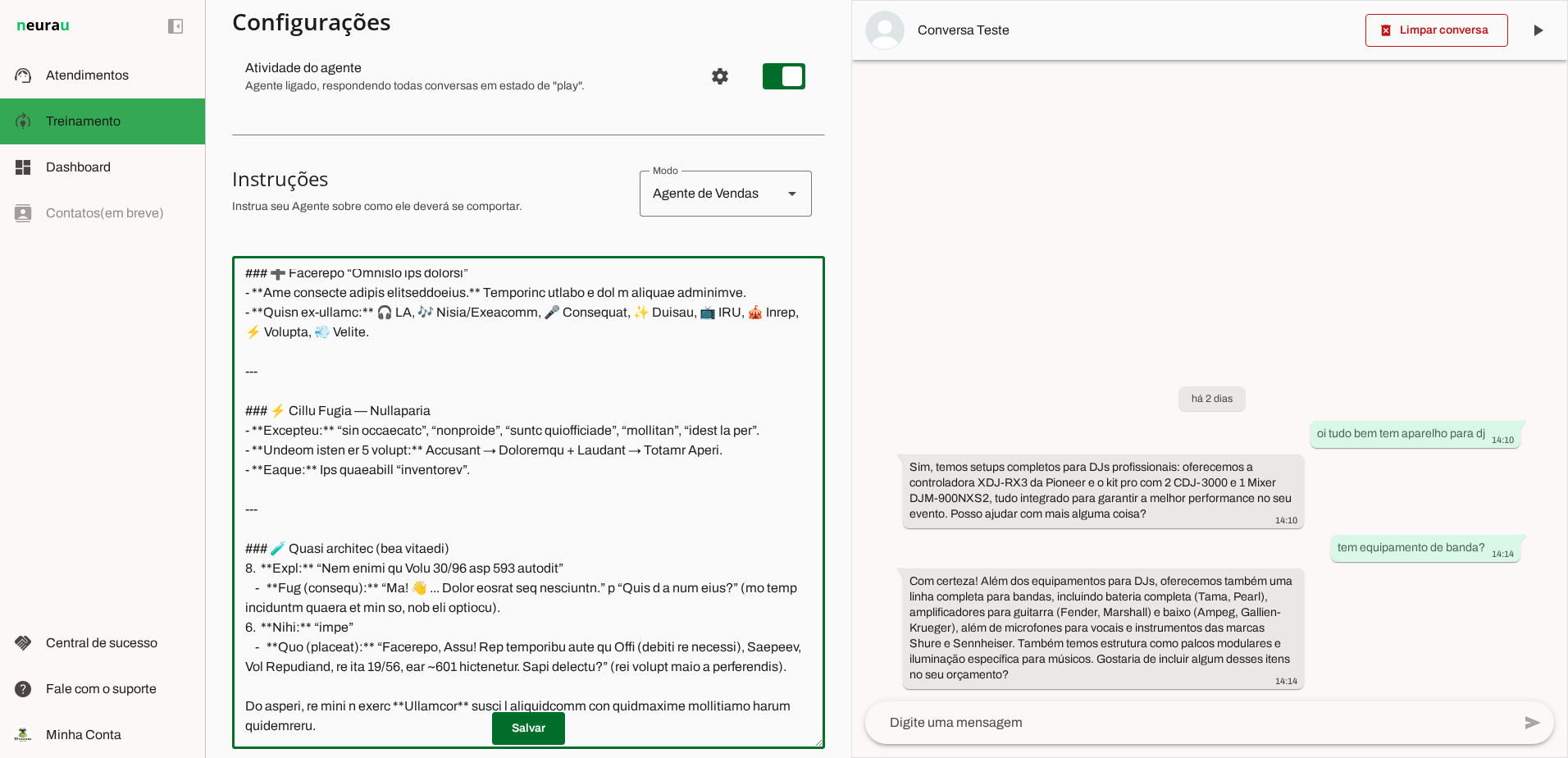
scroll to position [479, 0]
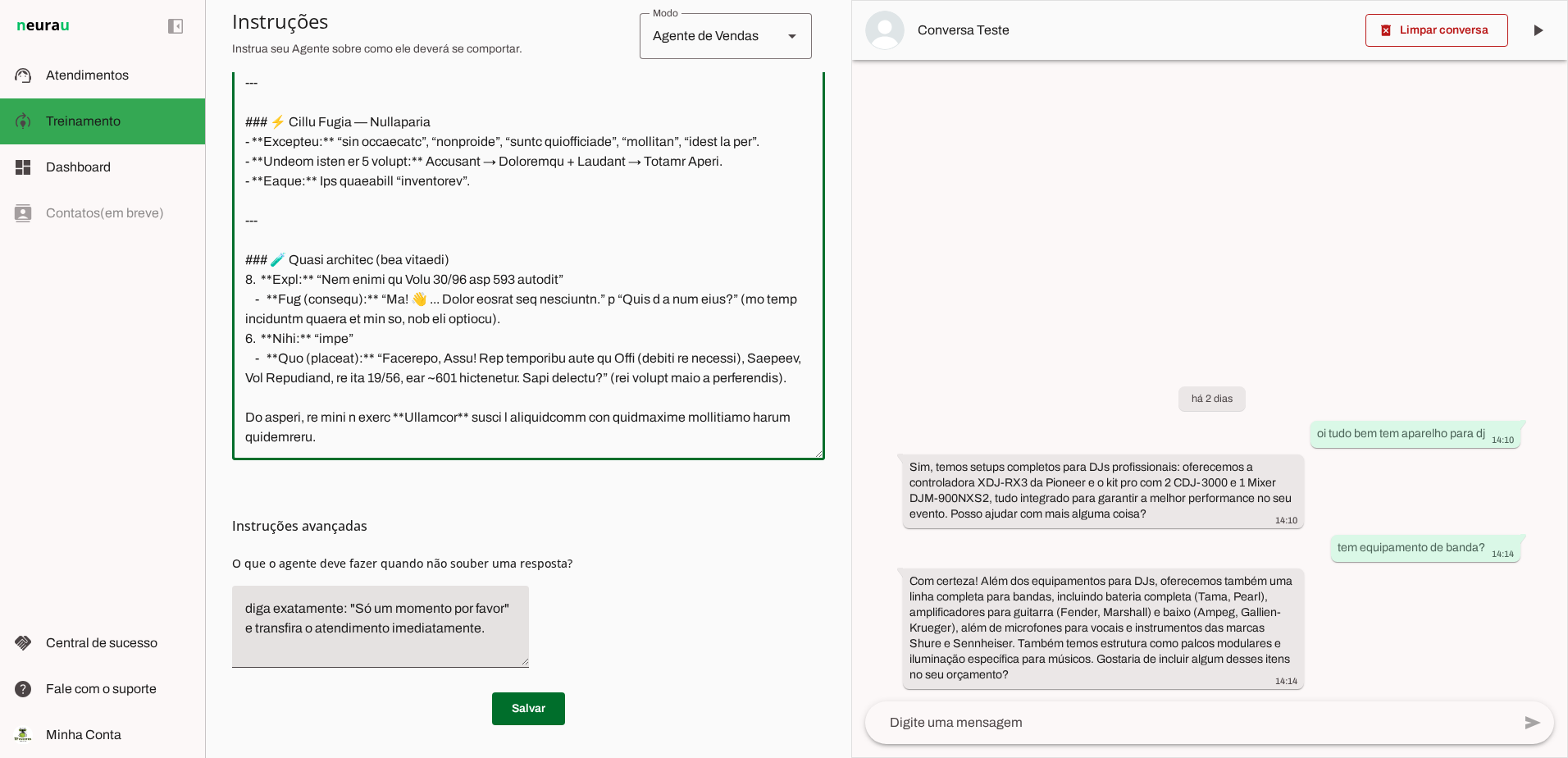
drag, startPoint x: 248, startPoint y: 387, endPoint x: 579, endPoint y: 479, distance: 343.5
click at [579, 479] on section "Configurações Conversação Atividade do agente settings Agente ligado, responden…" at bounding box center [528, 182] width 593 height 1085
